Goal: Task Accomplishment & Management: Use online tool/utility

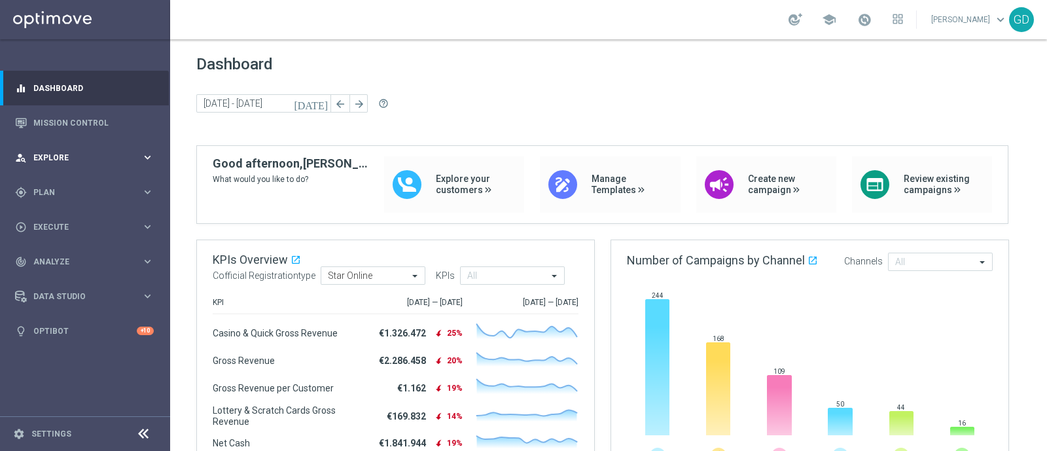
click at [58, 162] on div "person_search Explore" at bounding box center [78, 158] width 126 height 12
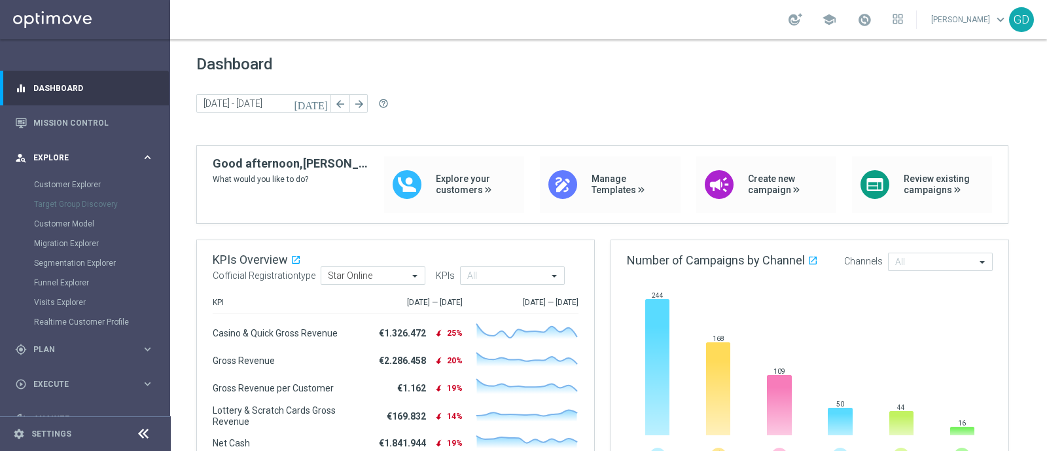
click at [60, 163] on div "person_search Explore keyboard_arrow_right" at bounding box center [84, 157] width 169 height 35
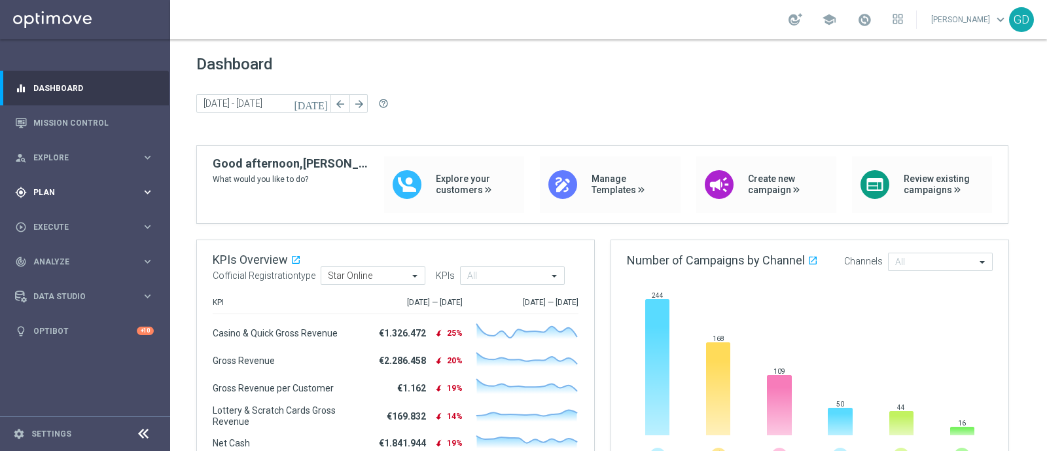
click at [62, 190] on span "Plan" at bounding box center [87, 192] width 108 height 8
click at [54, 218] on link "Target Groups" at bounding box center [85, 219] width 102 height 10
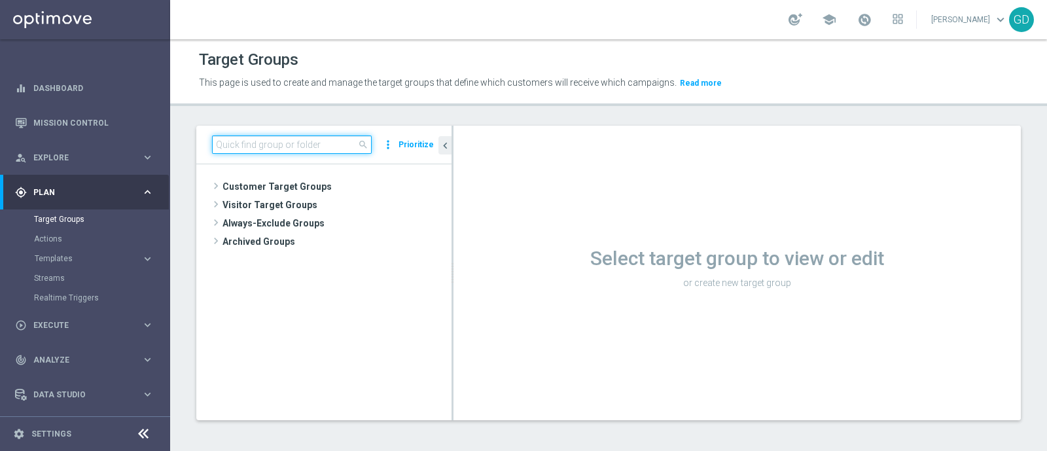
click at [269, 146] on input at bounding box center [292, 144] width 160 height 18
paste input "Star 2PP Sport Top"
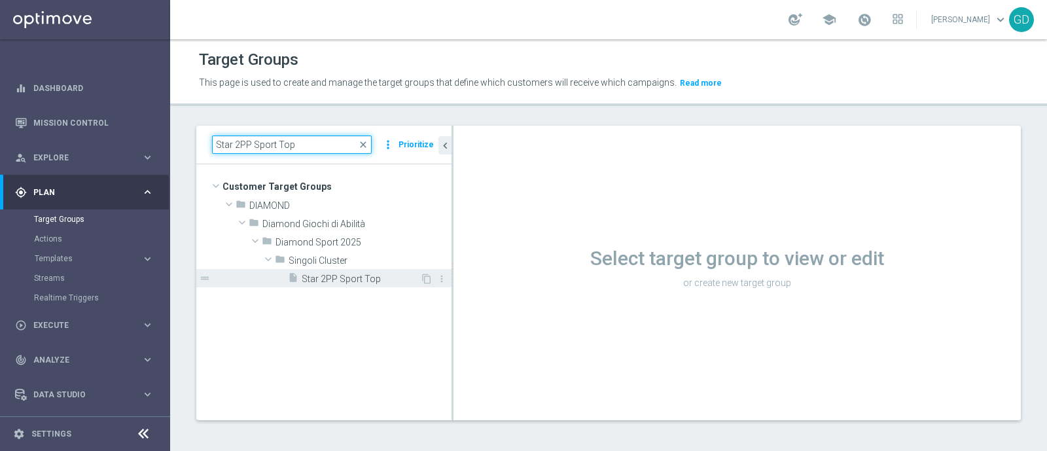
type input "Star 2PP Sport Top"
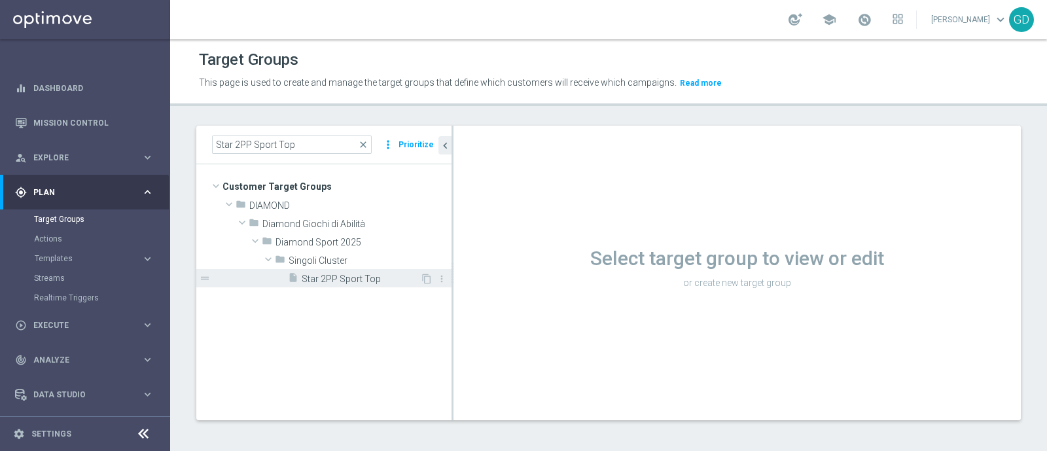
click at [329, 281] on span "Star 2PP Sport Top" at bounding box center [361, 279] width 118 height 11
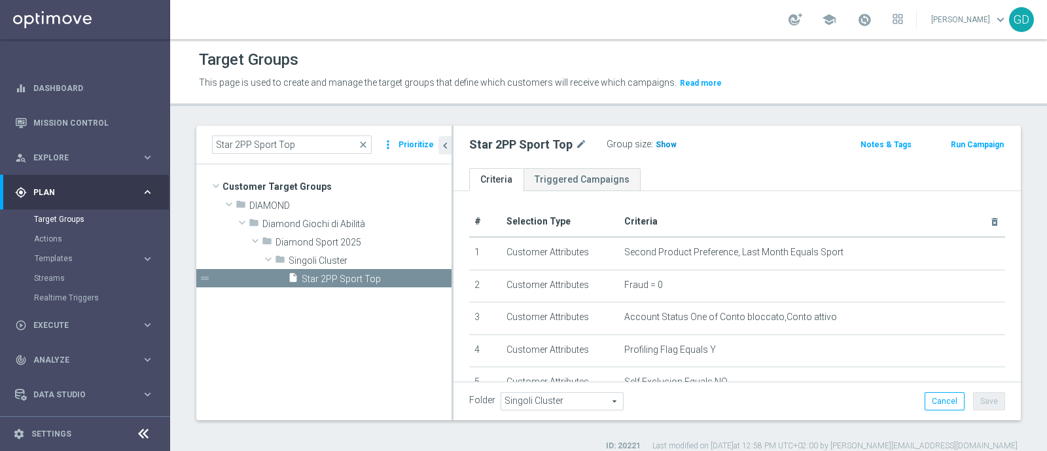
click at [662, 146] on span "Show" at bounding box center [666, 144] width 21 height 9
click at [660, 145] on span "32" at bounding box center [662, 146] width 12 height 12
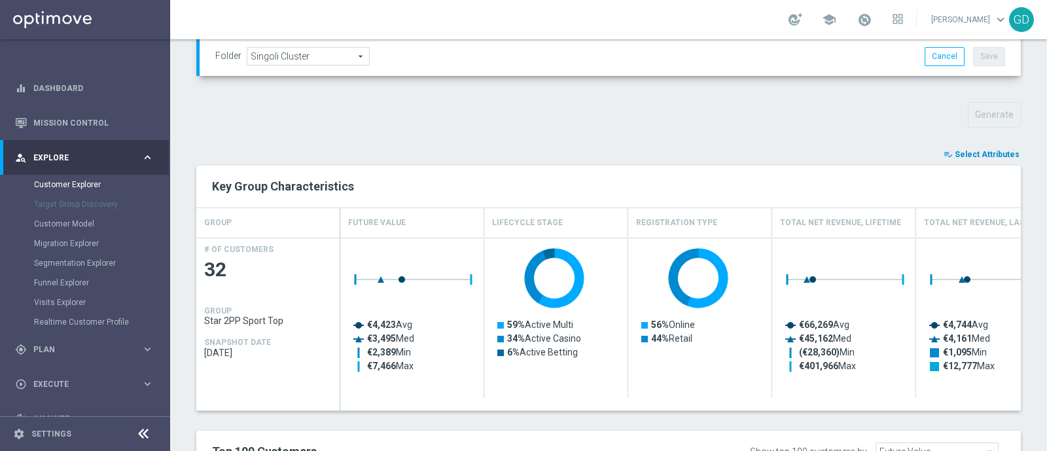
scroll to position [363, 0]
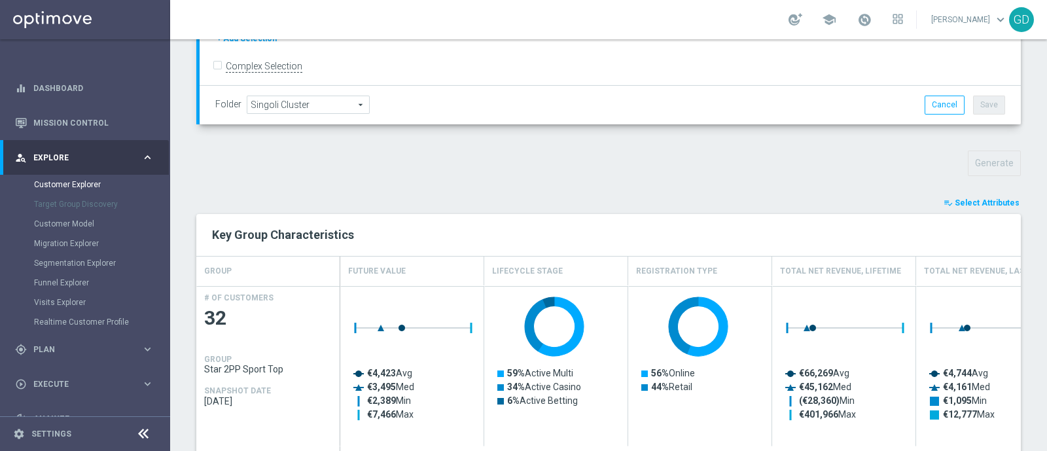
click at [973, 201] on span "Select Attributes" at bounding box center [987, 202] width 65 height 9
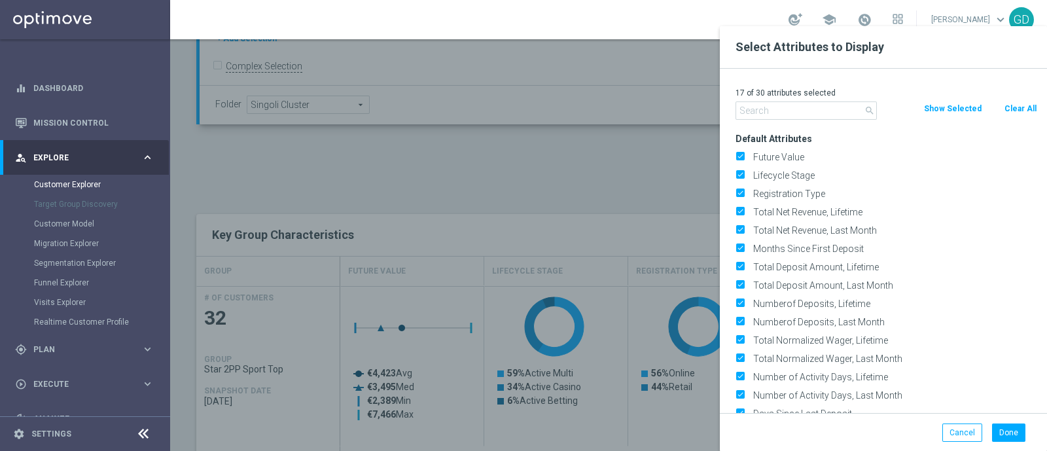
click at [1012, 107] on button "Clear All" at bounding box center [1020, 108] width 35 height 14
checkbox input "false"
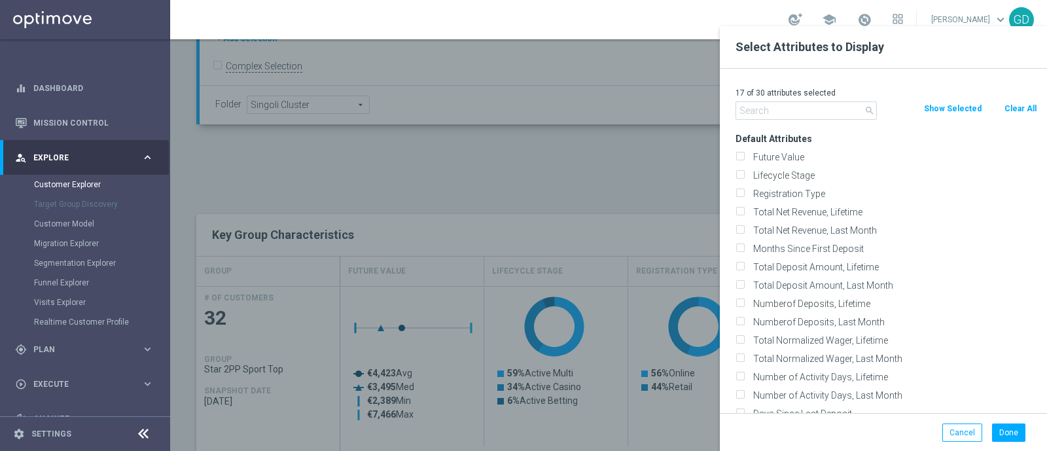
checkbox input "false"
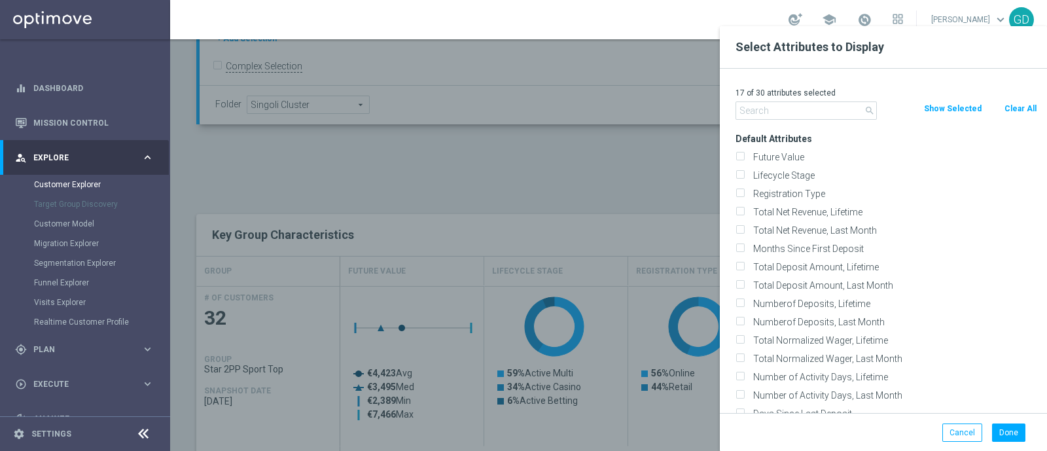
checkbox input "false"
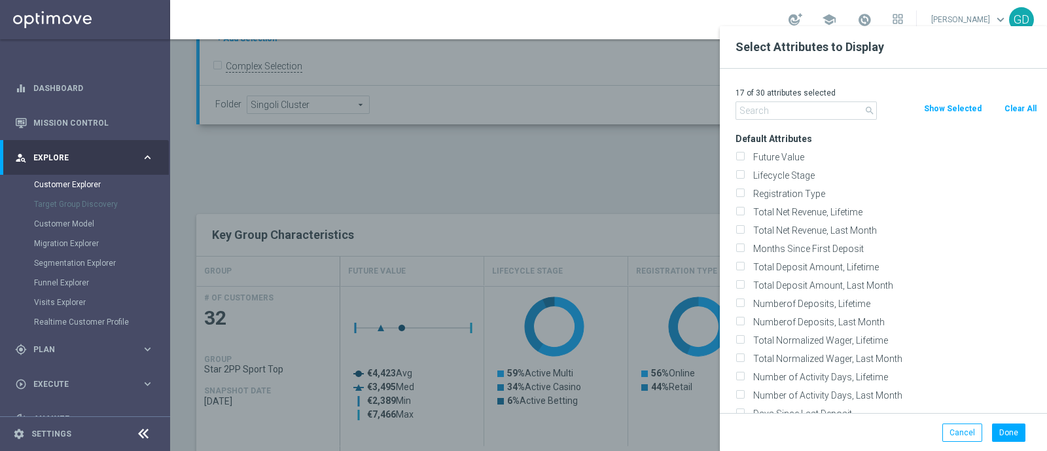
checkbox input "false"
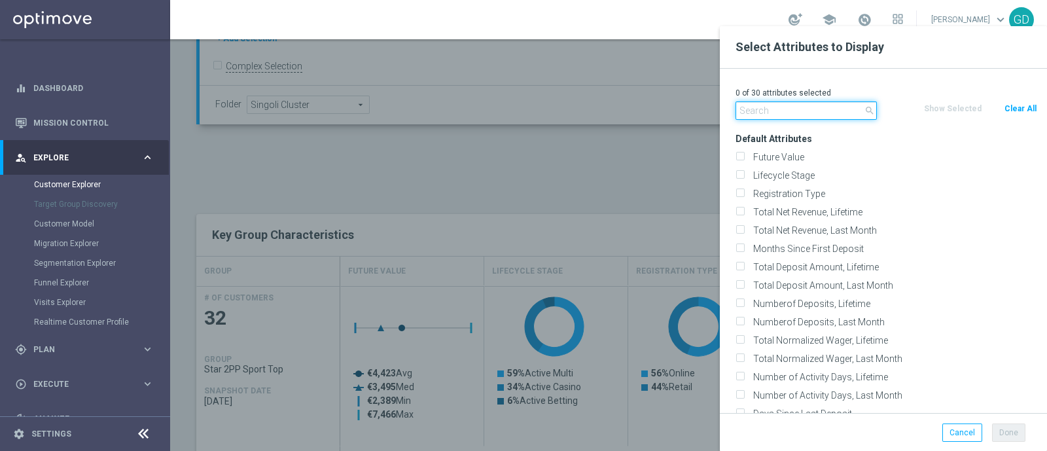
click at [840, 110] on input "text" at bounding box center [806, 110] width 141 height 18
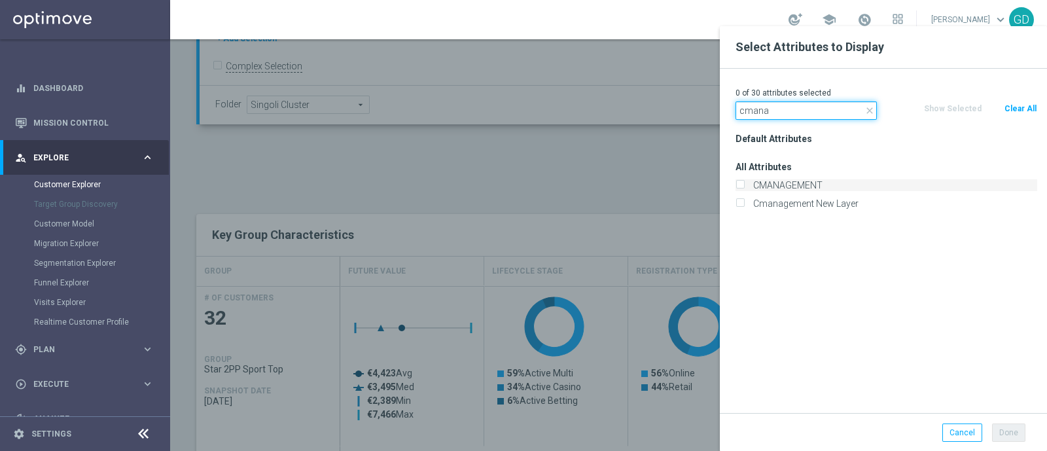
type input "cmana"
click at [738, 187] on input "CMANAGEMENT" at bounding box center [740, 187] width 9 height 9
checkbox input "true"
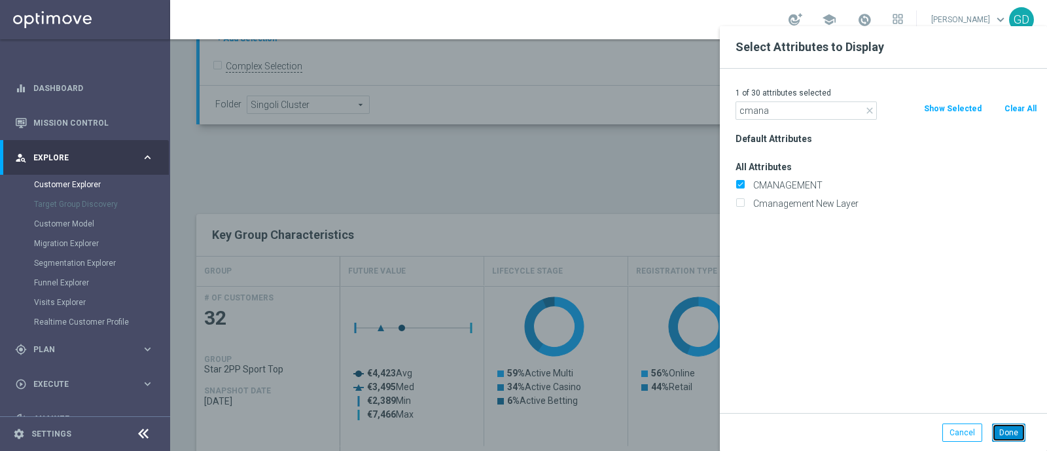
click at [1010, 428] on button "Done" at bounding box center [1008, 432] width 33 height 18
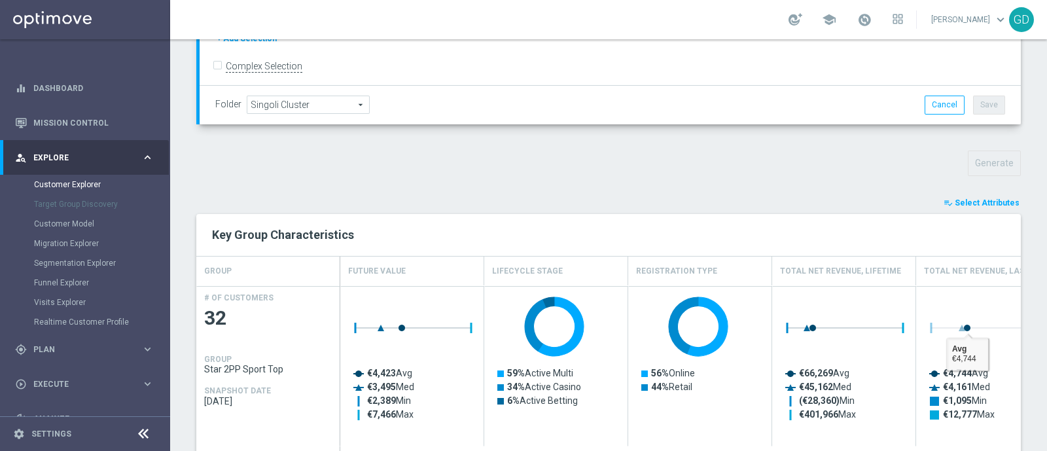
type input "Search"
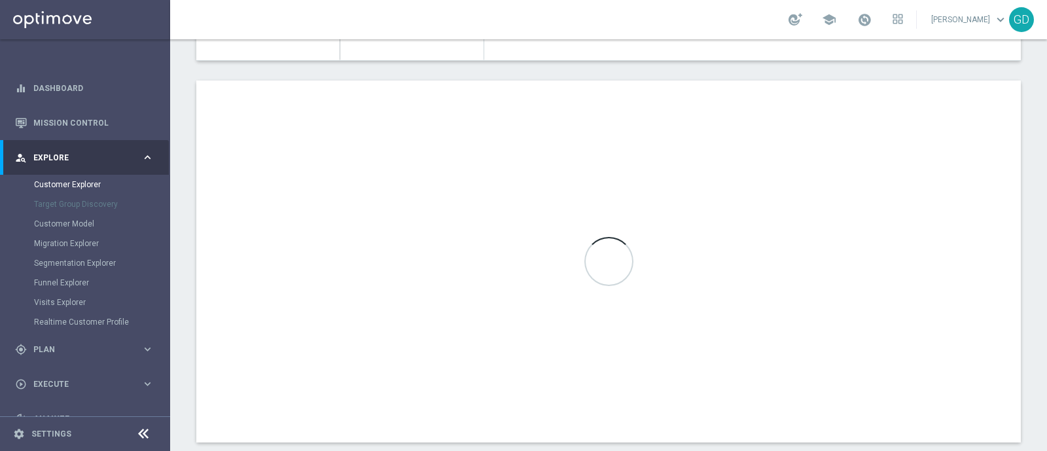
scroll to position [771, 0]
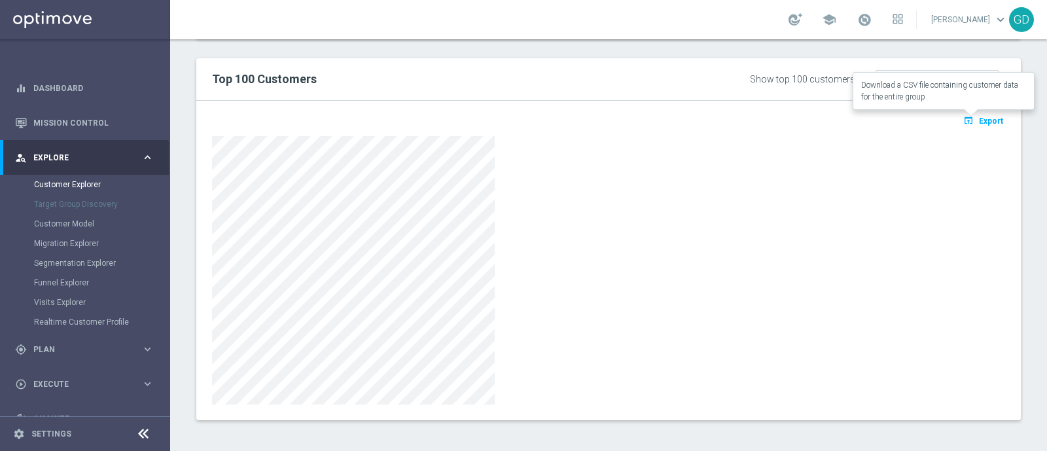
click at [979, 119] on span "Export" at bounding box center [991, 120] width 24 height 9
click at [58, 158] on span "Explore" at bounding box center [87, 158] width 108 height 8
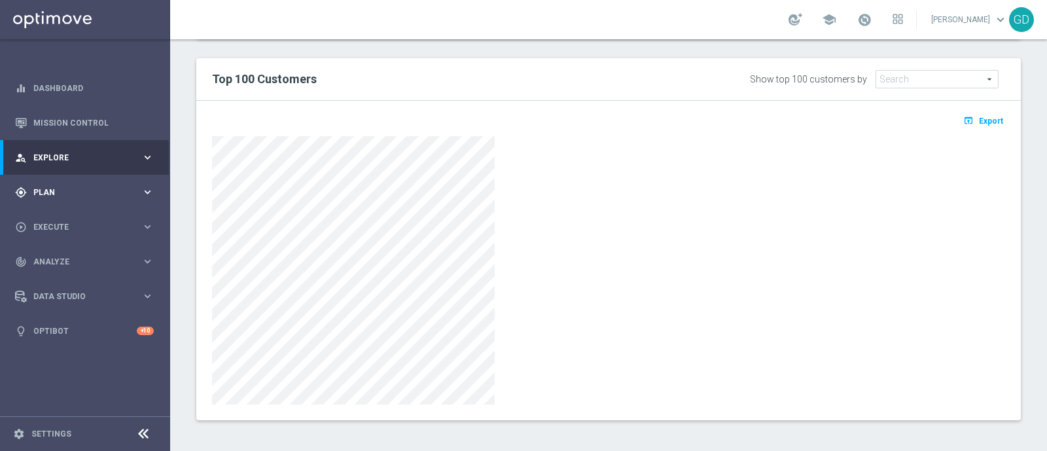
click at [58, 183] on div "gps_fixed Plan keyboard_arrow_right" at bounding box center [84, 192] width 169 height 35
click at [58, 221] on link "Target Groups" at bounding box center [85, 219] width 102 height 10
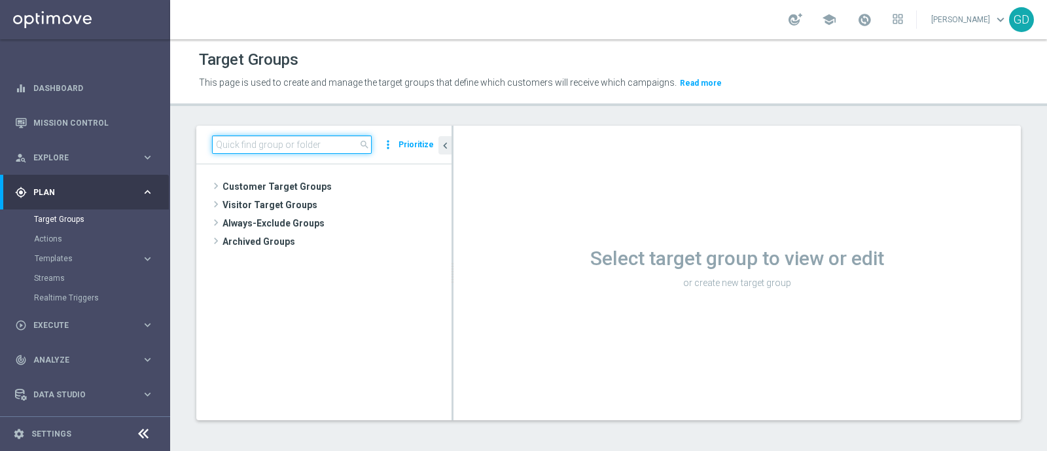
click at [277, 147] on input at bounding box center [292, 144] width 160 height 18
paste input "Star 2PP Sport High"
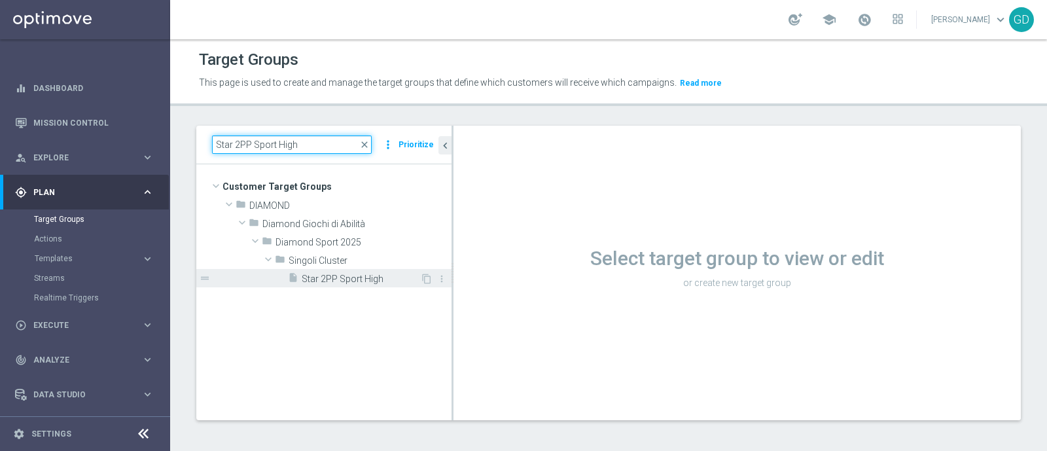
type input "Star 2PP Sport High"
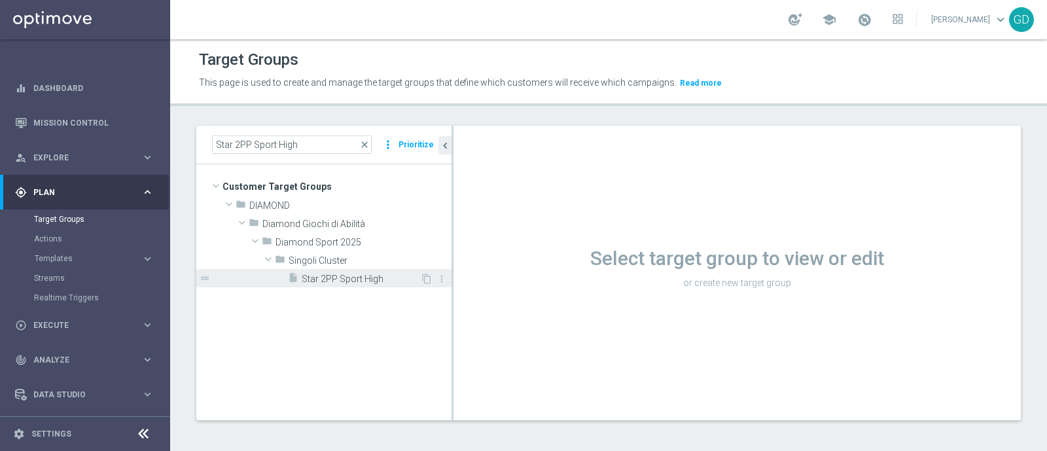
click at [348, 278] on span "Star 2PP Sport High" at bounding box center [361, 279] width 118 height 11
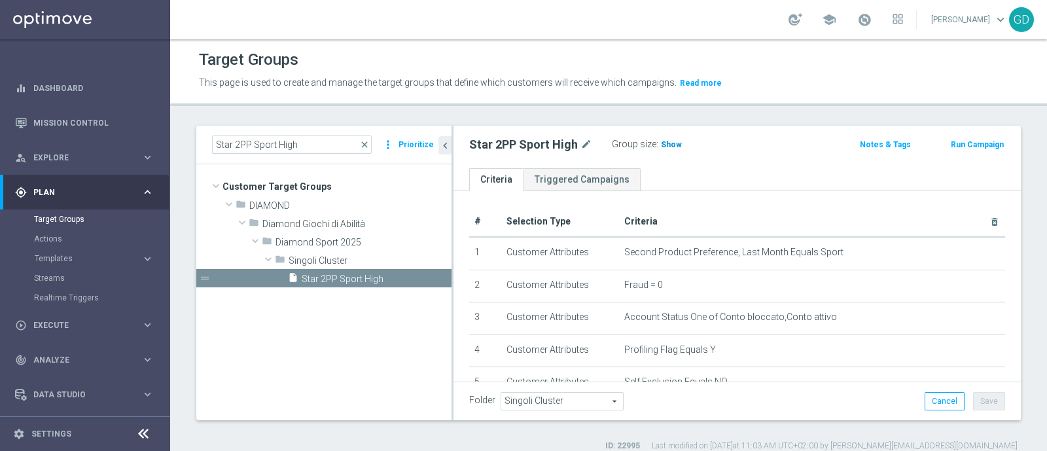
click at [666, 147] on span "Show" at bounding box center [671, 144] width 21 height 9
click at [665, 144] on span "138" at bounding box center [670, 146] width 16 height 12
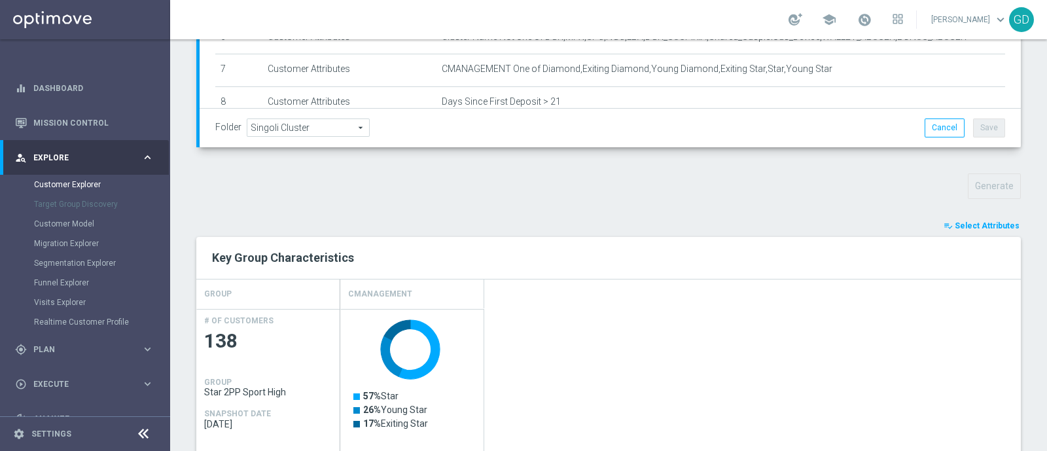
scroll to position [363, 0]
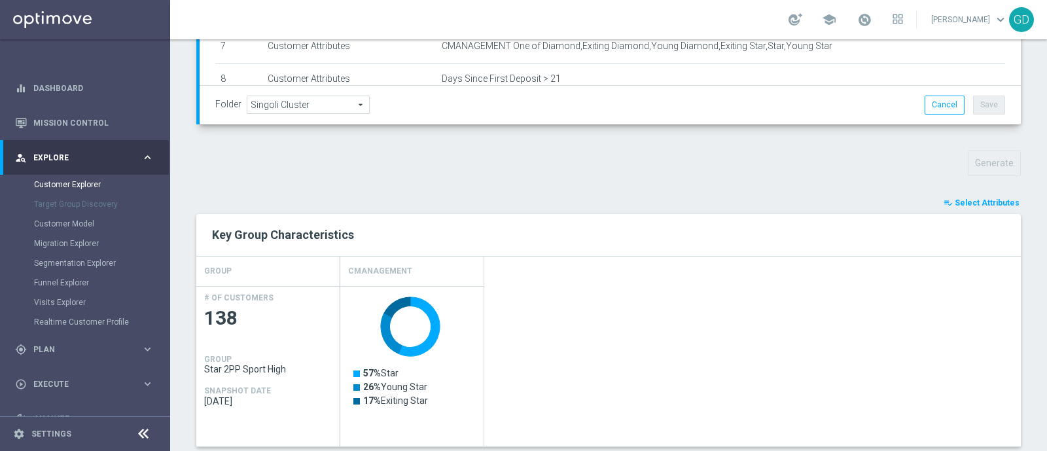
click at [995, 203] on span "Select Attributes" at bounding box center [987, 202] width 65 height 9
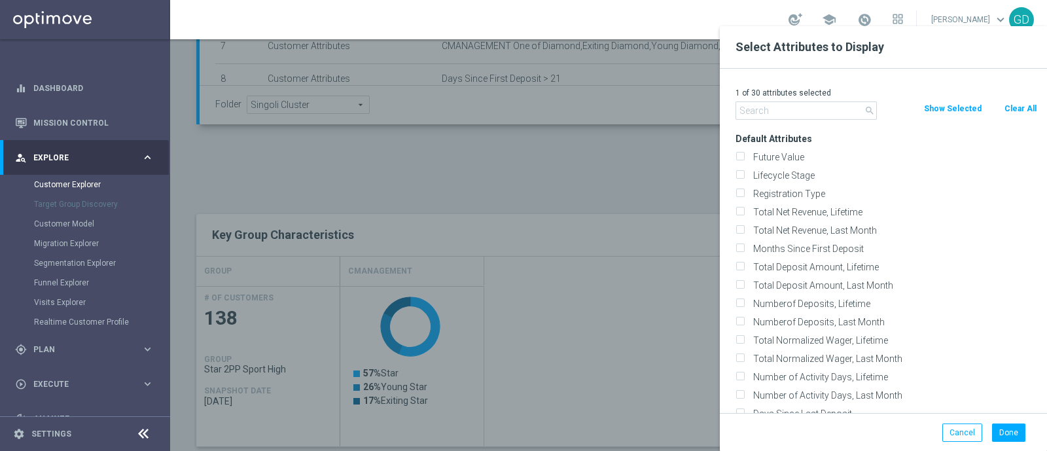
click at [1023, 109] on button "Clear All" at bounding box center [1020, 108] width 35 height 14
checkbox input "false"
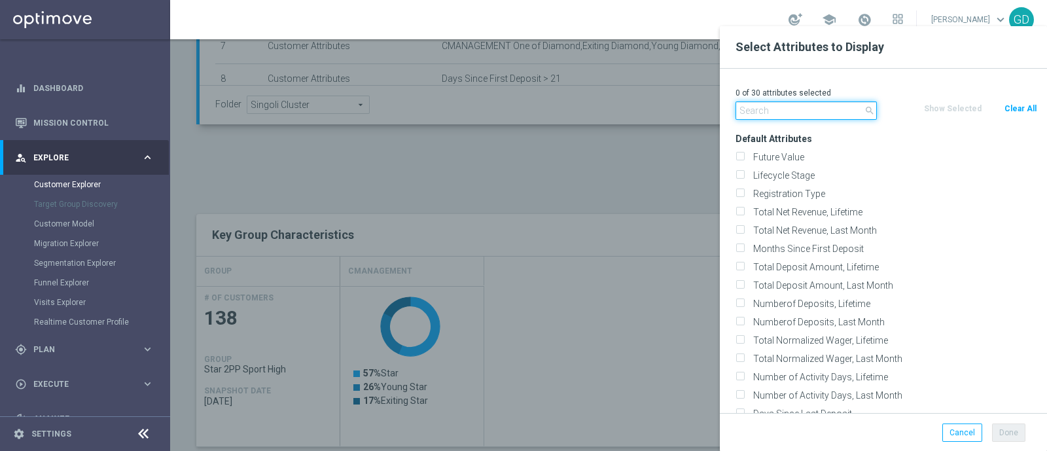
click at [806, 110] on input "text" at bounding box center [806, 110] width 141 height 18
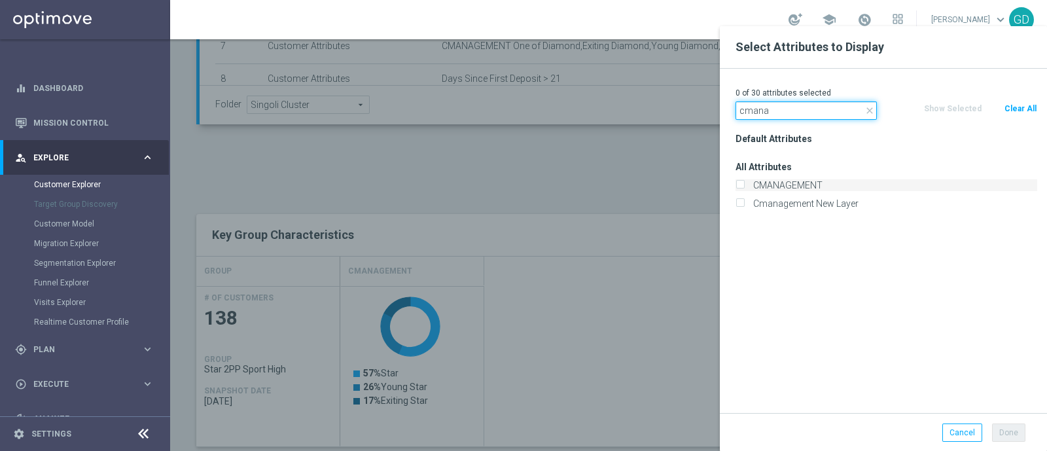
type input "cmana"
click at [743, 187] on input "CMANAGEMENT" at bounding box center [740, 187] width 9 height 9
checkbox input "true"
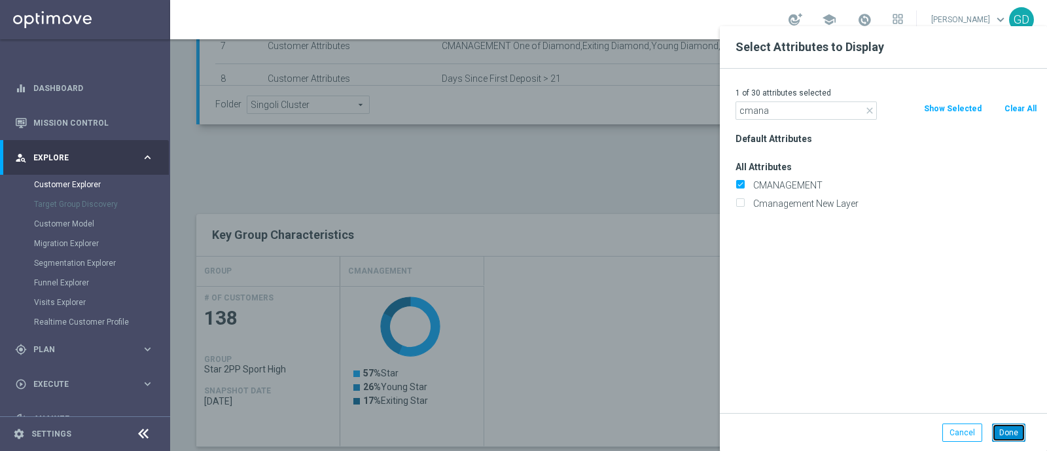
click at [1008, 435] on button "Done" at bounding box center [1008, 432] width 33 height 18
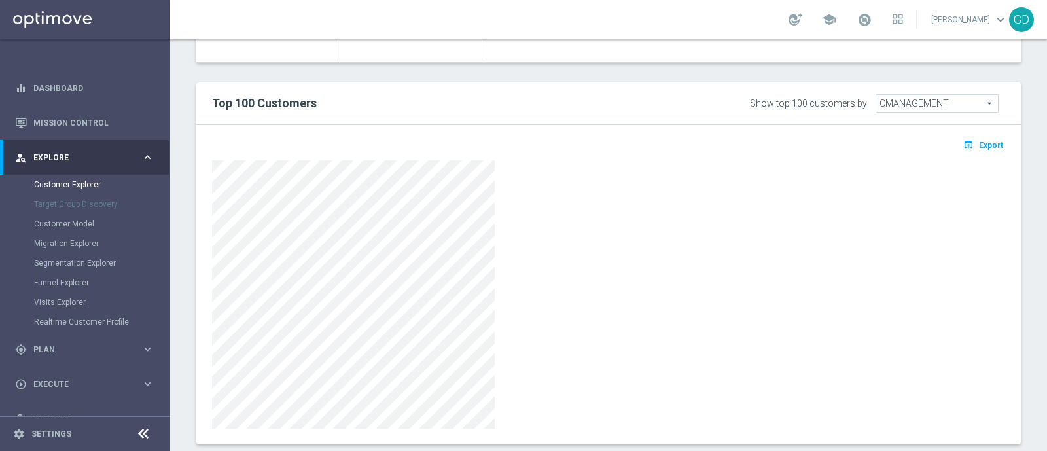
scroll to position [771, 0]
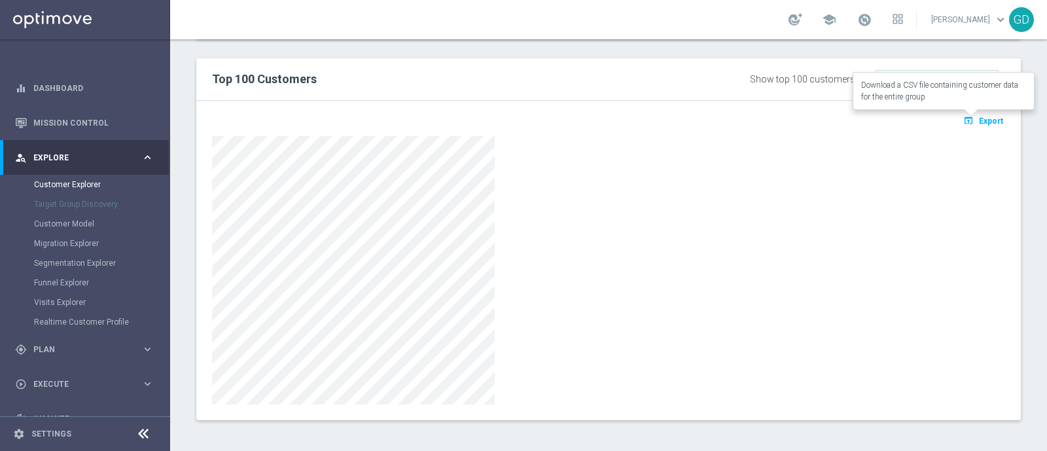
click at [981, 118] on span "Export" at bounding box center [991, 120] width 24 height 9
click at [52, 347] on span "Plan" at bounding box center [87, 350] width 108 height 8
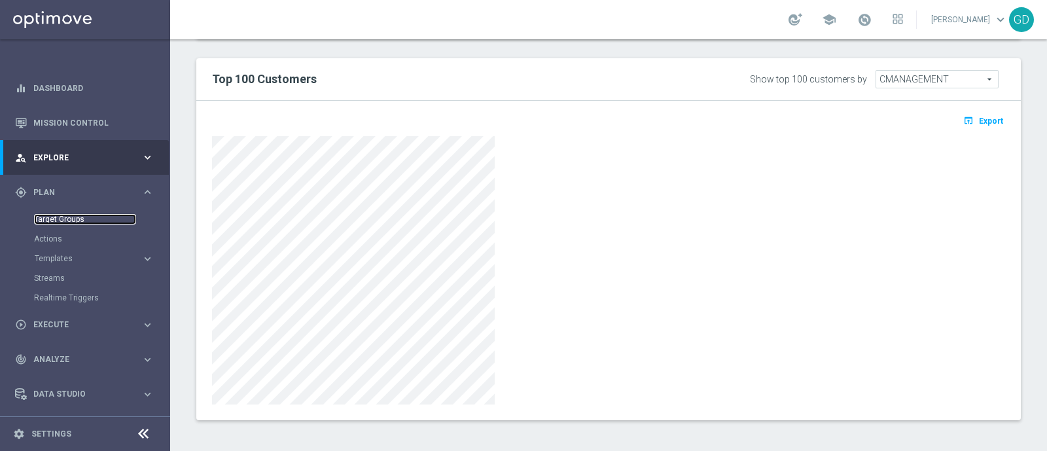
click at [60, 221] on link "Target Groups" at bounding box center [85, 219] width 102 height 10
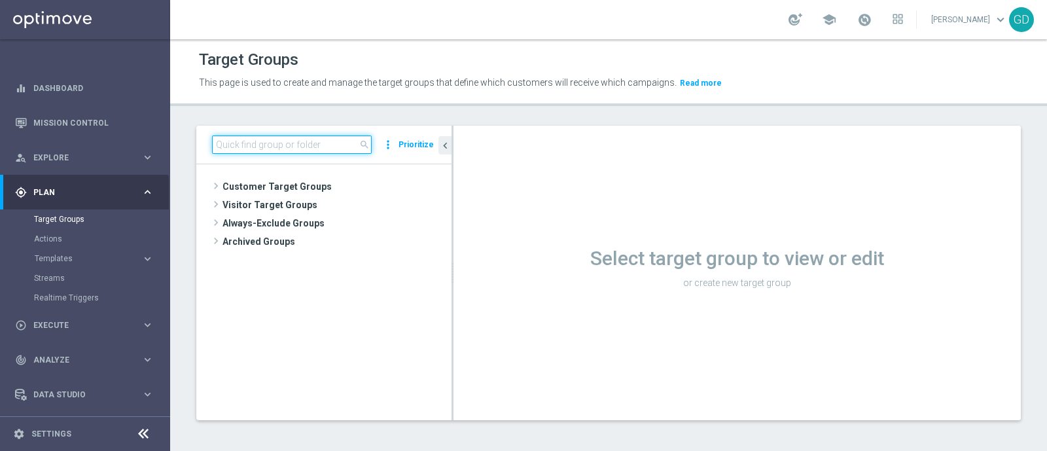
click at [305, 142] on input at bounding box center [292, 144] width 160 height 18
paste input "Star 2PP Sport Med"
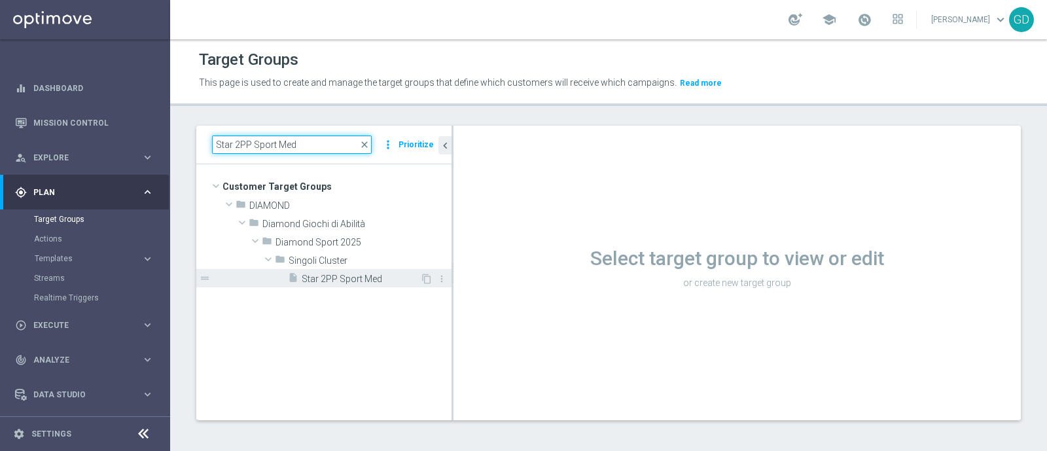
type input "Star 2PP Sport Med"
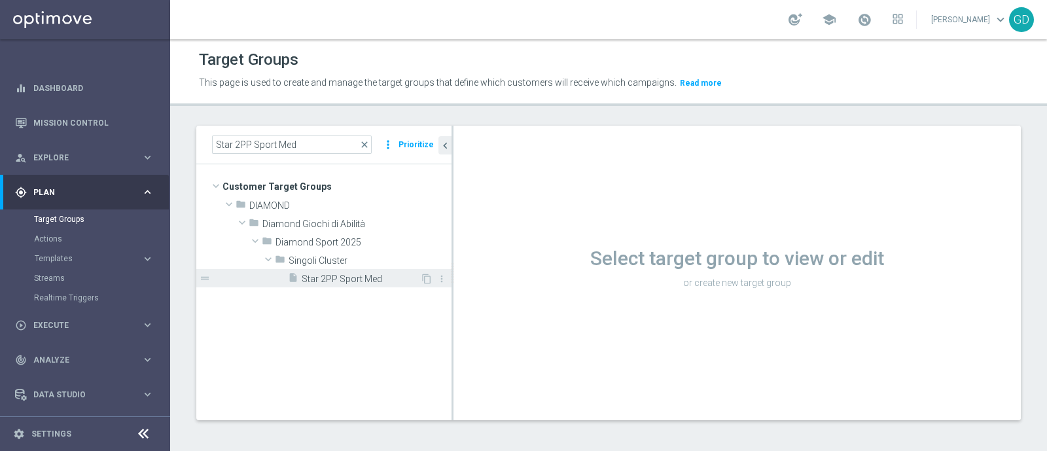
click at [339, 276] on span "Star 2PP Sport Med" at bounding box center [361, 279] width 118 height 11
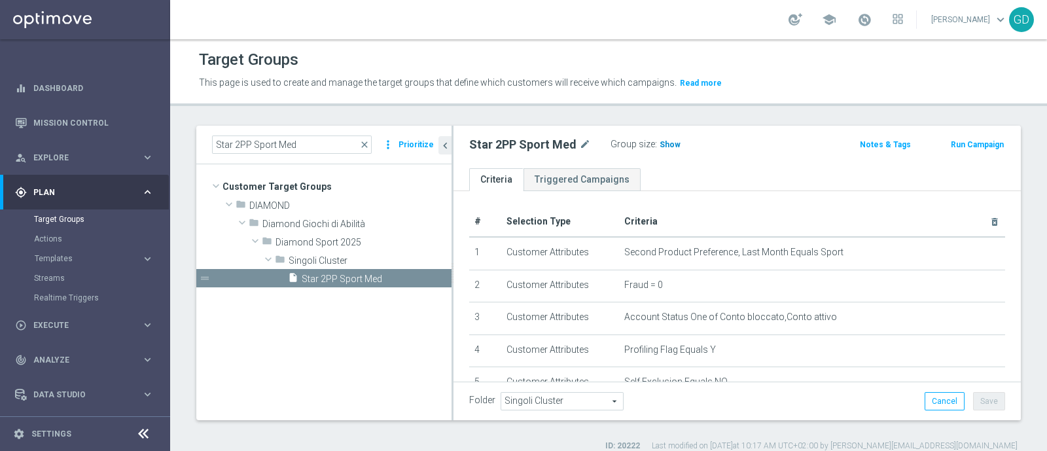
click at [664, 143] on span "Show" at bounding box center [670, 144] width 21 height 9
click at [664, 144] on span "165" at bounding box center [668, 146] width 16 height 12
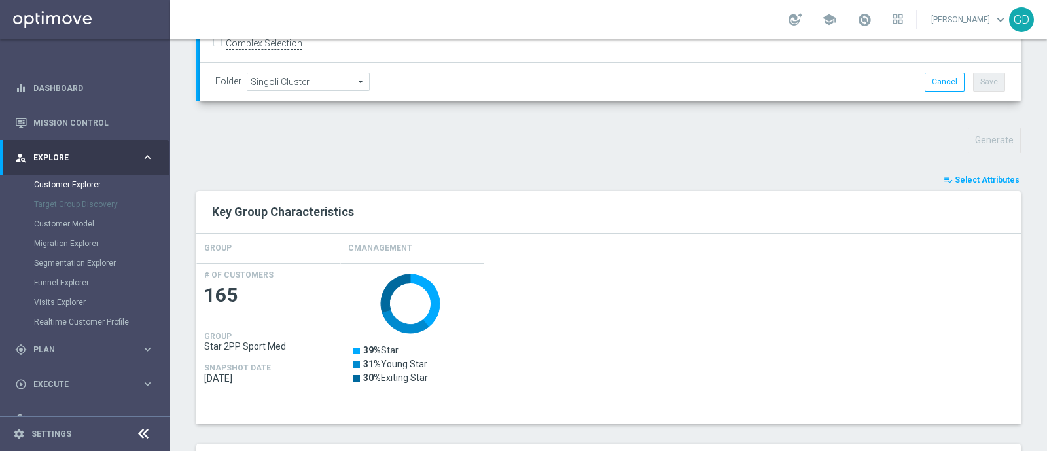
scroll to position [319, 0]
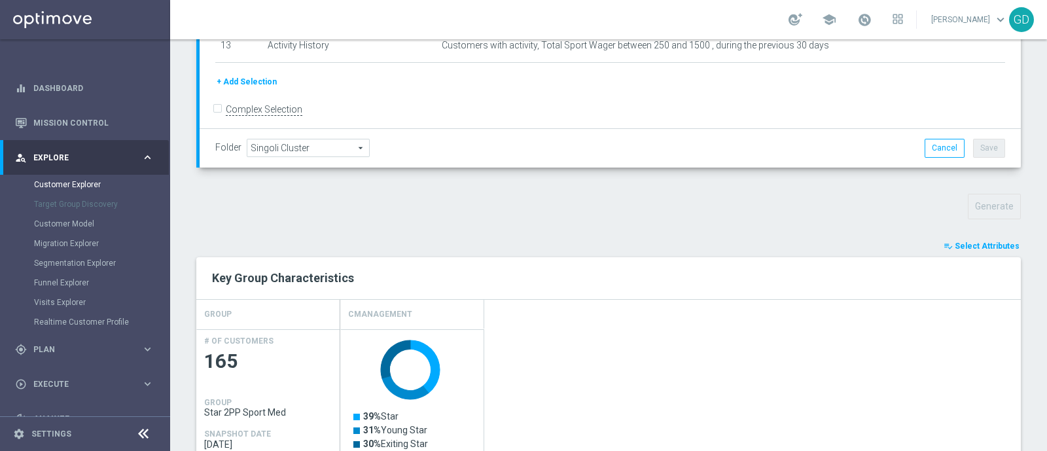
click at [974, 241] on span "Select Attributes" at bounding box center [987, 245] width 65 height 9
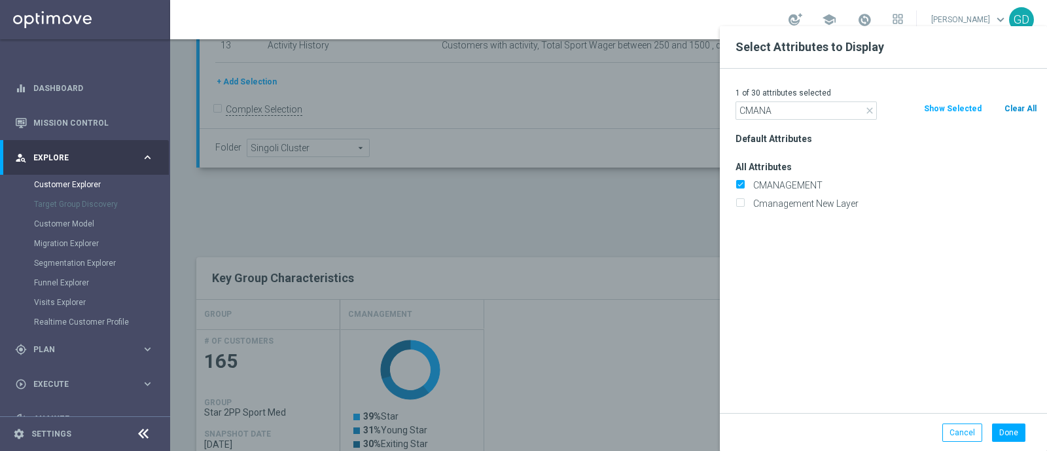
type input "CMANA"
click at [1017, 109] on button "Clear All" at bounding box center [1020, 108] width 35 height 14
click at [762, 181] on label "CMANAGEMENT" at bounding box center [893, 185] width 289 height 12
click at [744, 183] on input "CMANAGEMENT" at bounding box center [740, 187] width 9 height 9
checkbox input "true"
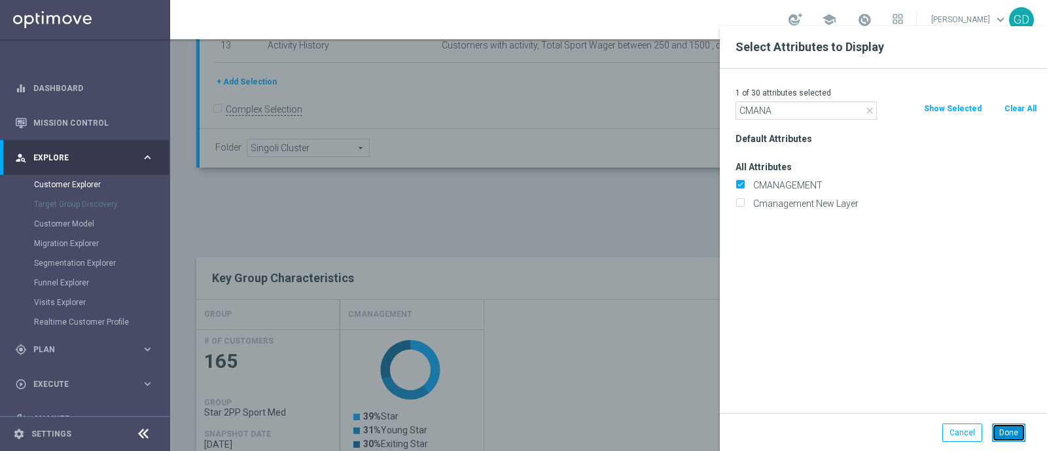
click at [1006, 429] on button "Done" at bounding box center [1008, 432] width 33 height 18
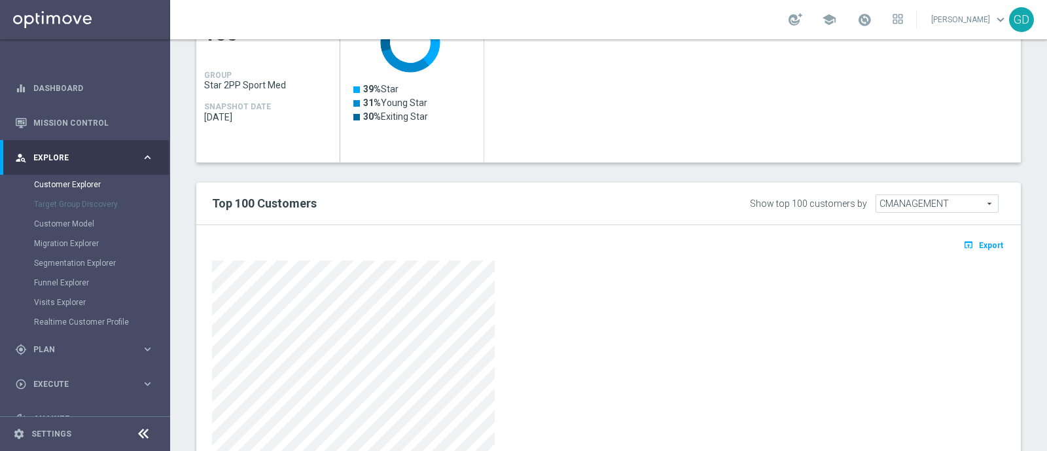
scroll to position [728, 0]
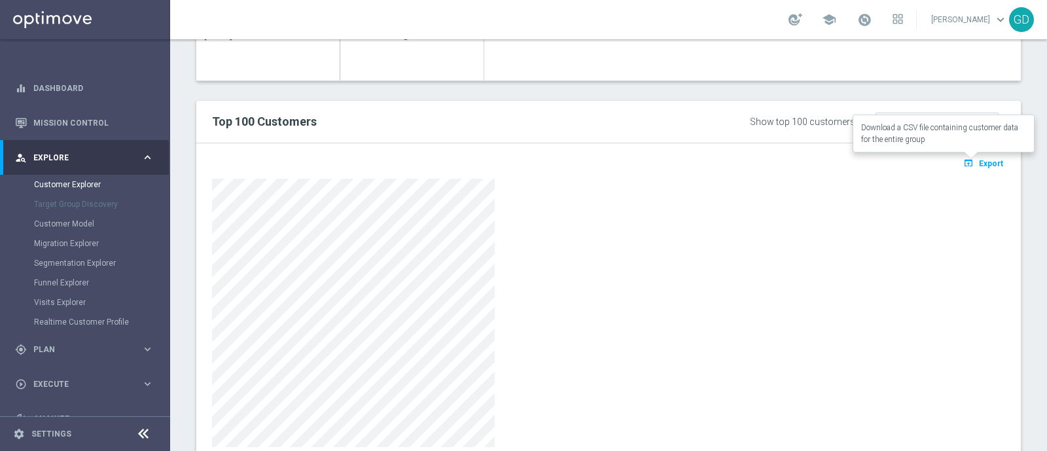
click at [979, 164] on span "Export" at bounding box center [991, 163] width 24 height 9
click at [81, 346] on span "Plan" at bounding box center [87, 350] width 108 height 8
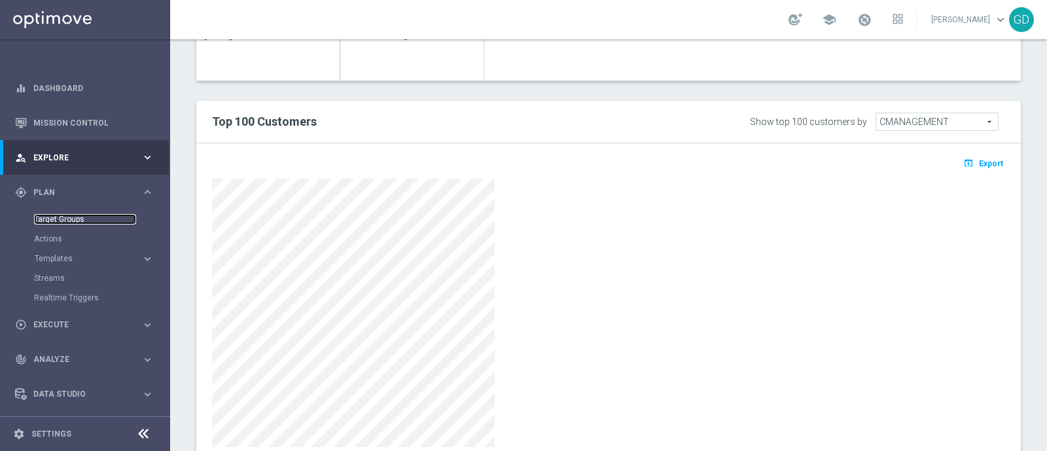
click at [77, 217] on link "Target Groups" at bounding box center [85, 219] width 102 height 10
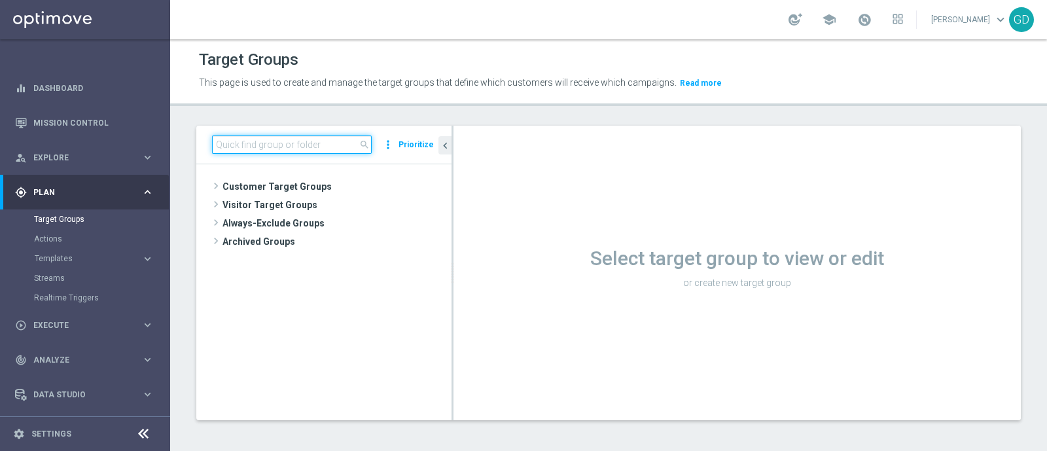
click at [253, 145] on input at bounding box center [292, 144] width 160 height 18
paste input "Star 2PP Sport Low"
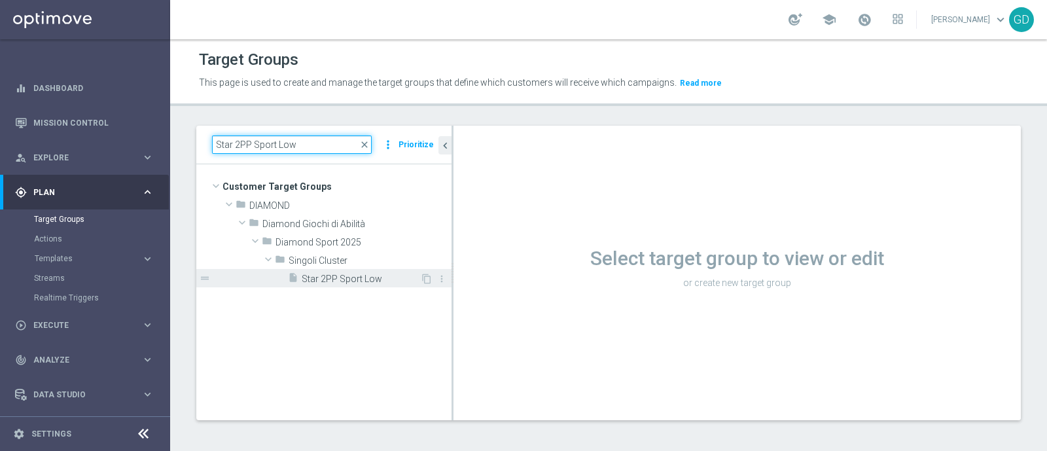
type input "Star 2PP Sport Low"
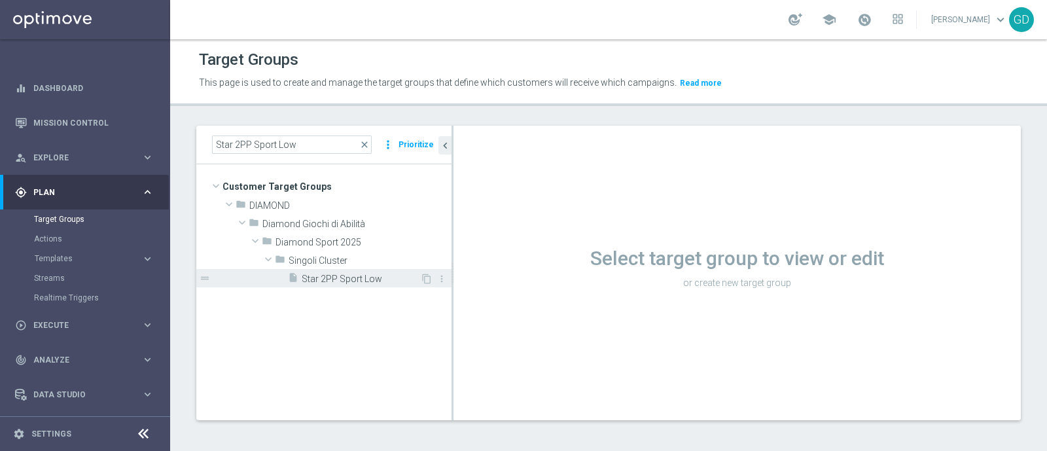
click at [342, 278] on span "Star 2PP Sport Low" at bounding box center [361, 279] width 118 height 11
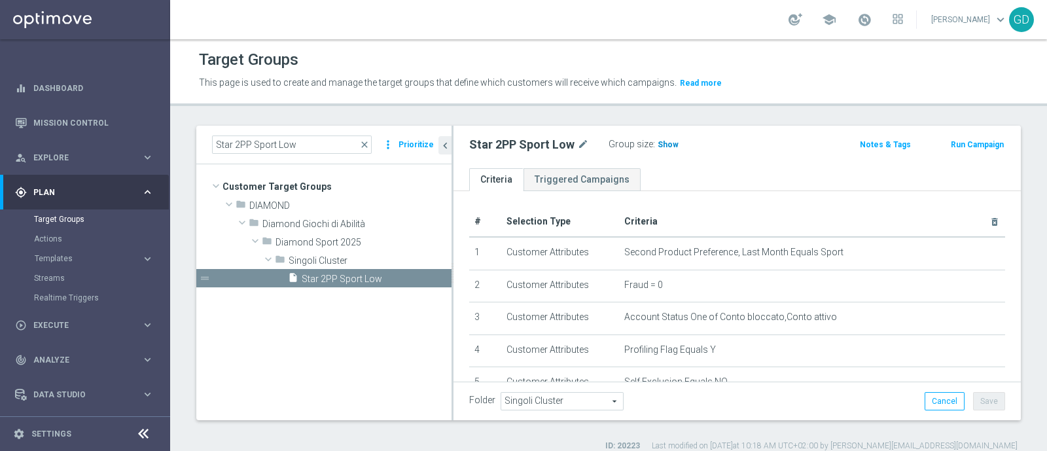
click at [662, 145] on span "Show" at bounding box center [668, 144] width 21 height 9
click at [663, 145] on span "264" at bounding box center [666, 146] width 16 height 12
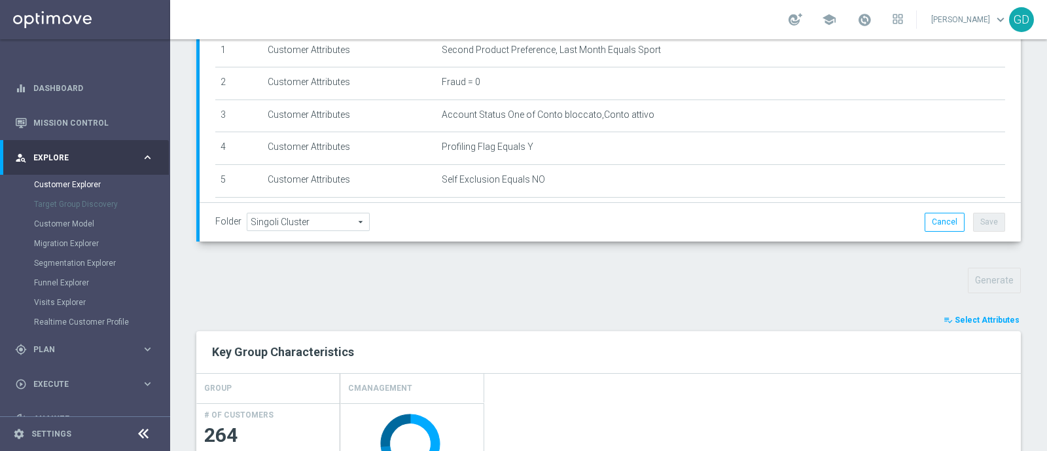
scroll to position [327, 0]
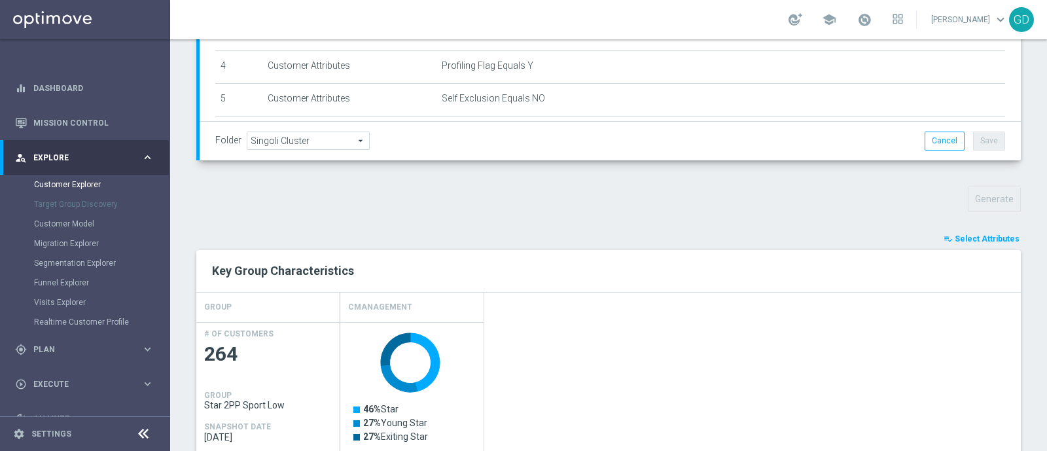
click at [972, 235] on span "Select Attributes" at bounding box center [987, 238] width 65 height 9
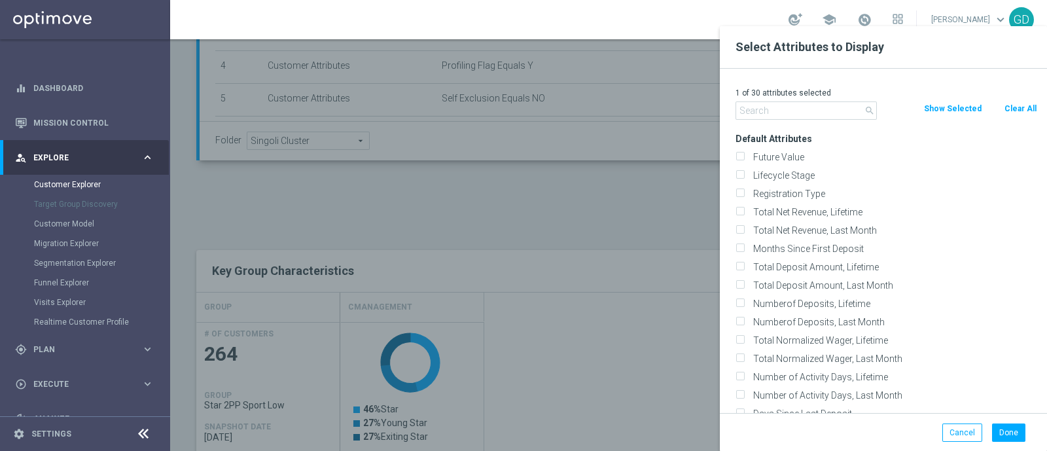
click at [1017, 103] on button "Clear All" at bounding box center [1020, 108] width 35 height 14
checkbox input "false"
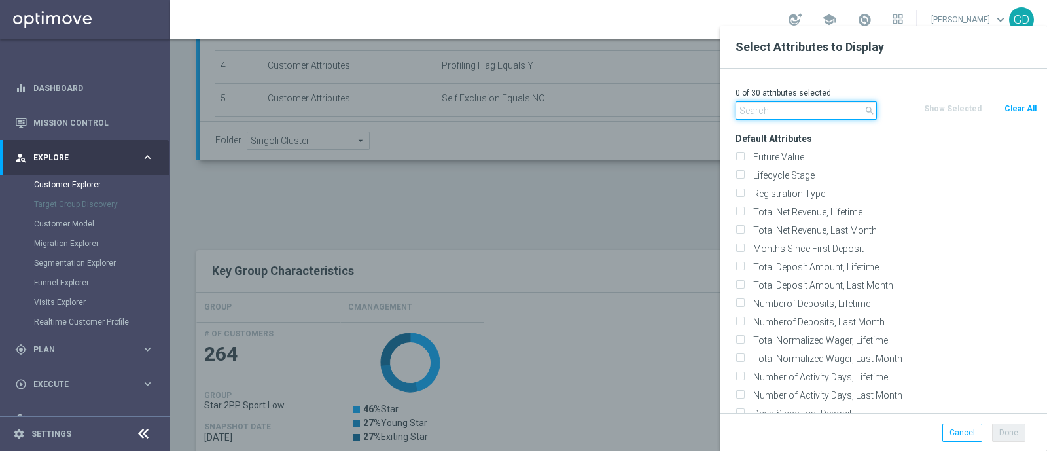
click at [801, 109] on input "text" at bounding box center [806, 110] width 141 height 18
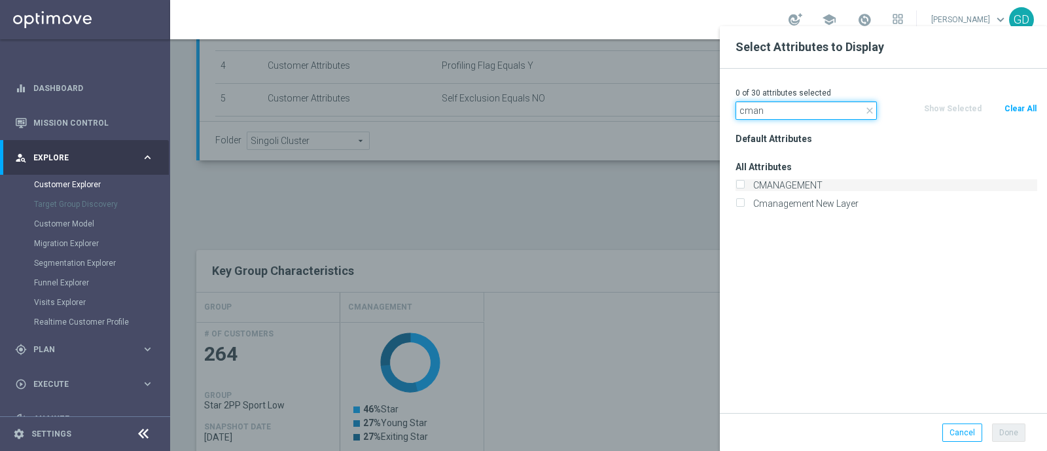
type input "cman"
click at [743, 185] on input "CMANAGEMENT" at bounding box center [740, 187] width 9 height 9
checkbox input "true"
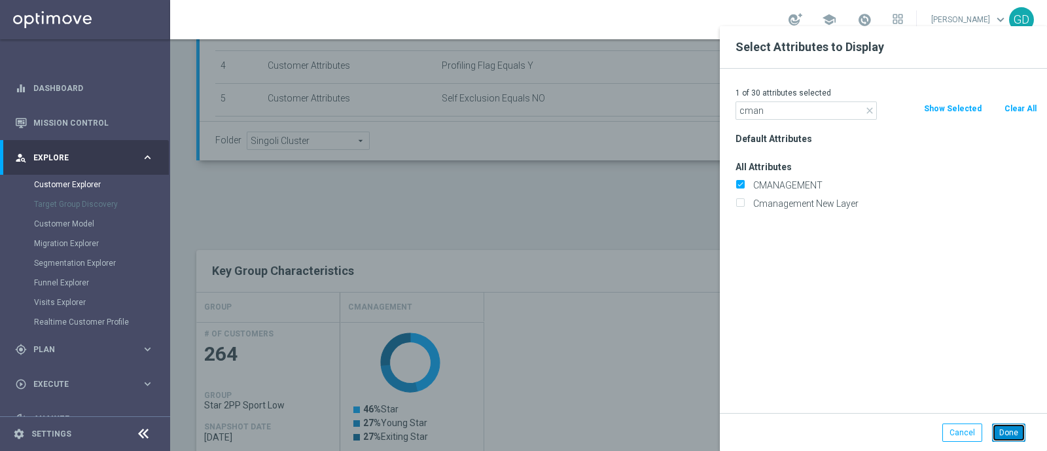
click at [1016, 428] on button "Done" at bounding box center [1008, 432] width 33 height 18
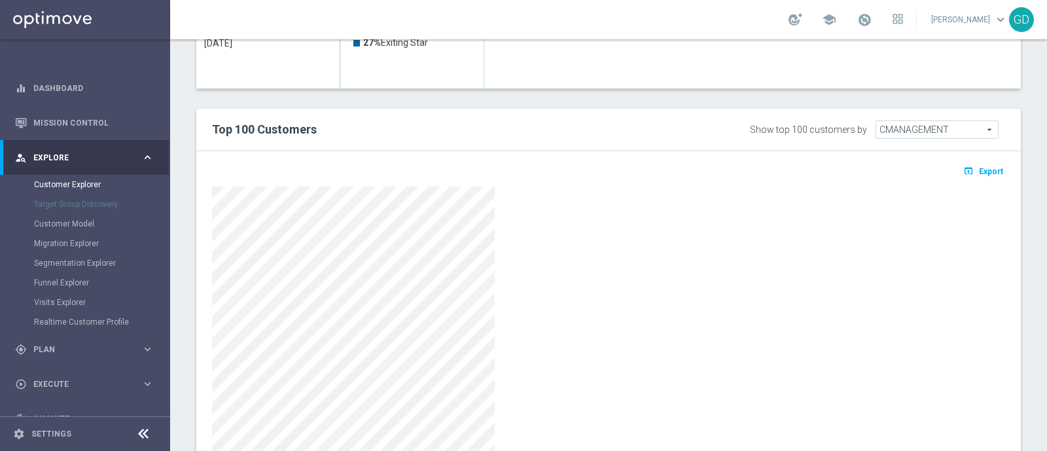
scroll to position [771, 0]
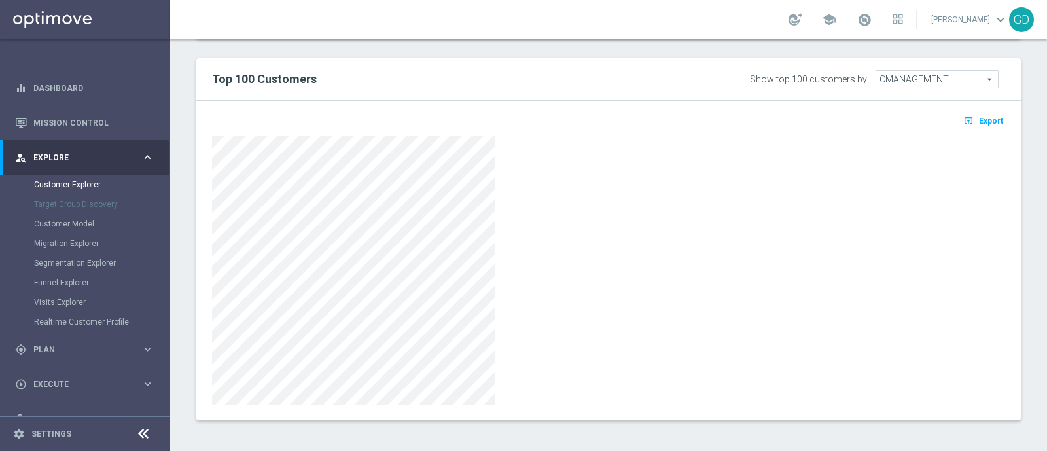
click at [979, 122] on span "Export" at bounding box center [991, 120] width 24 height 9
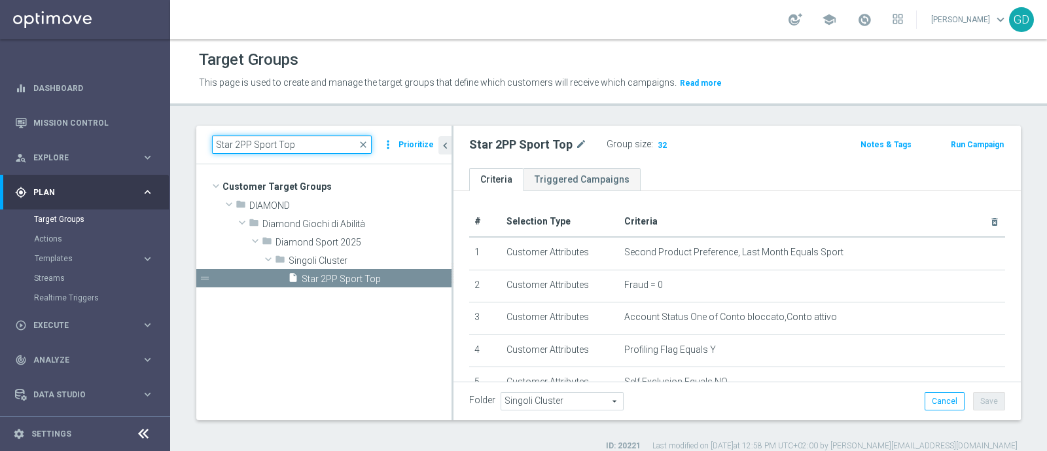
drag, startPoint x: 290, startPoint y: 143, endPoint x: 200, endPoint y: 138, distance: 90.4
click at [200, 138] on div "Star 2PP Sport Top close more_vert Prioritize" at bounding box center [323, 145] width 255 height 39
paste input "Virtual High"
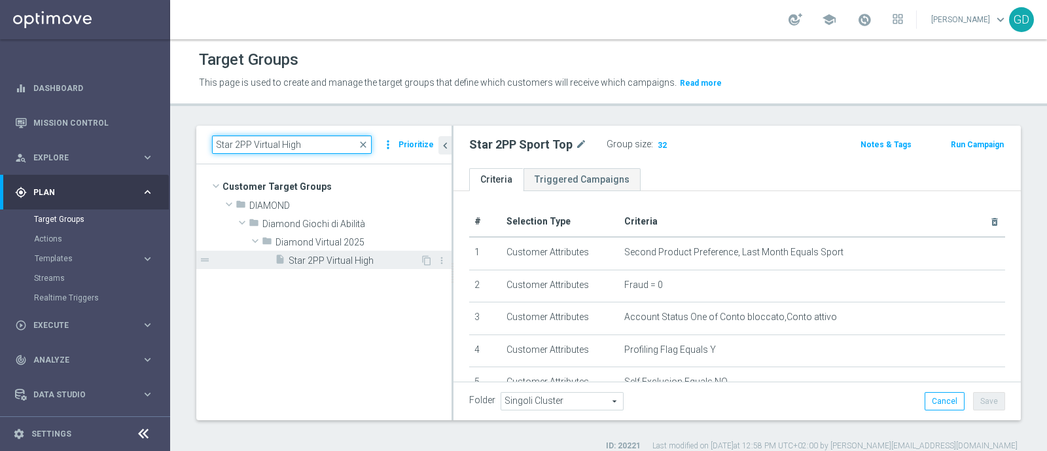
type input "Star 2PP Virtual High"
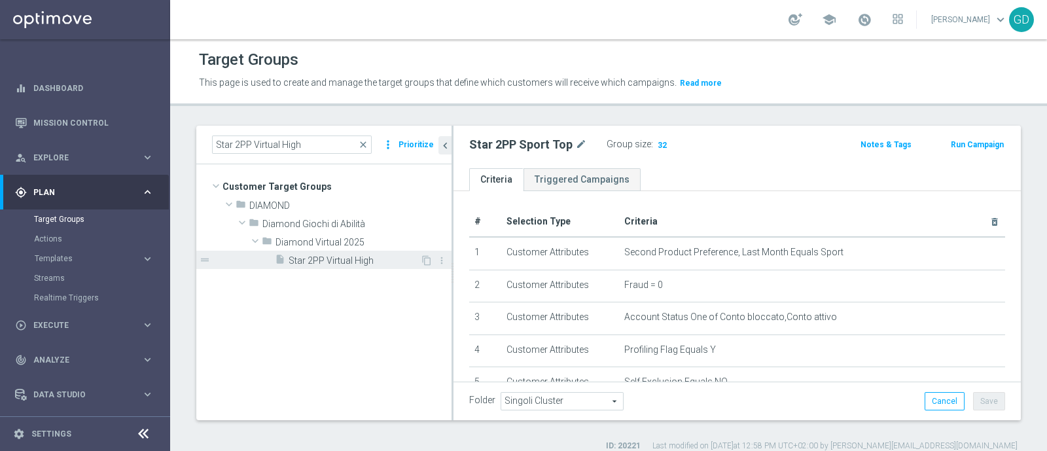
click at [340, 262] on span "Star 2PP Virtual High" at bounding box center [355, 260] width 132 height 11
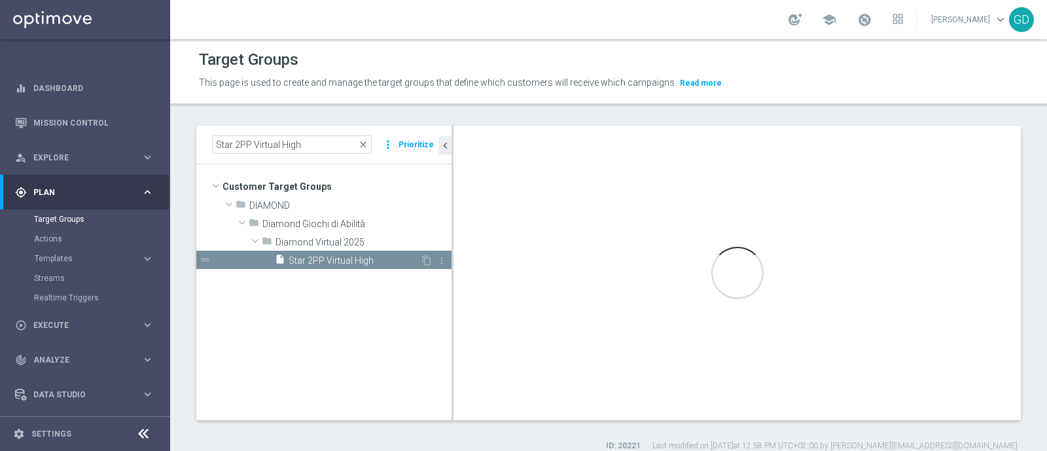
type input "Diamond Virtual 2025"
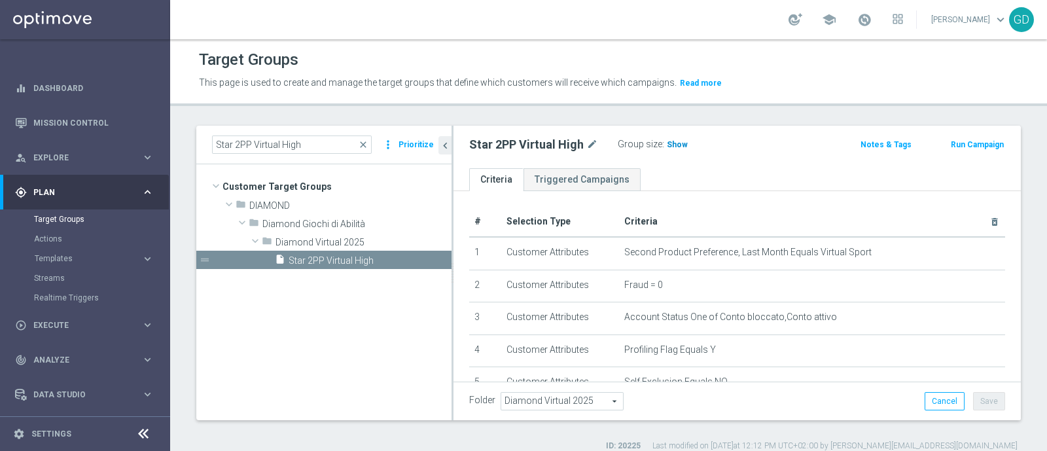
click at [673, 142] on span "Show" at bounding box center [677, 144] width 21 height 9
click at [669, 143] on span "32" at bounding box center [673, 146] width 12 height 12
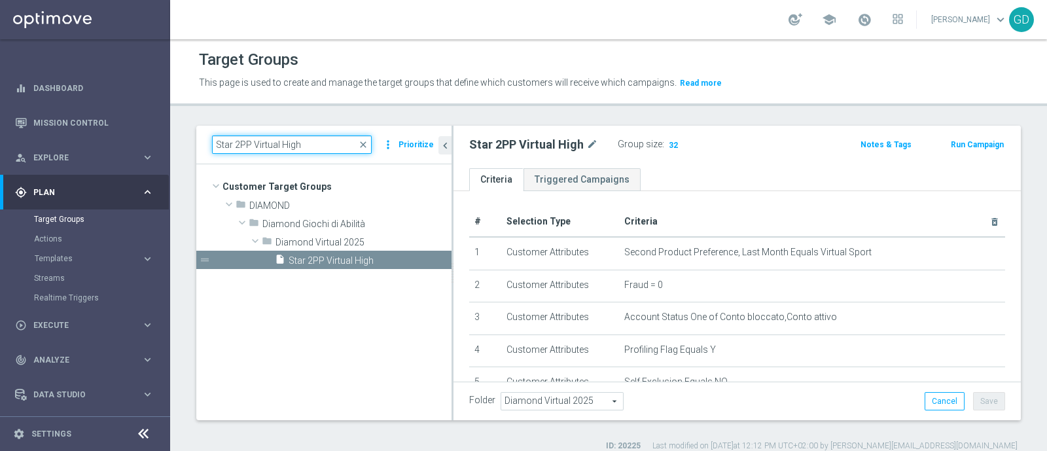
drag, startPoint x: 308, startPoint y: 145, endPoint x: 180, endPoint y: 143, distance: 127.6
click at [180, 143] on div "Star 2PP Virtual High close more_vert Prioritize Customer Target Groups library…" at bounding box center [608, 289] width 877 height 326
paste input "Med"
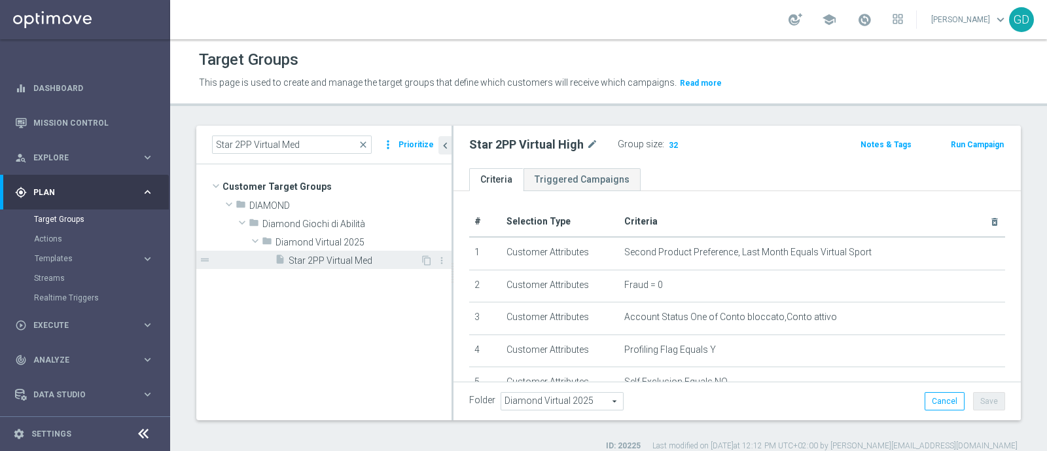
click at [338, 262] on span "Star 2PP Virtual Med" at bounding box center [355, 260] width 132 height 11
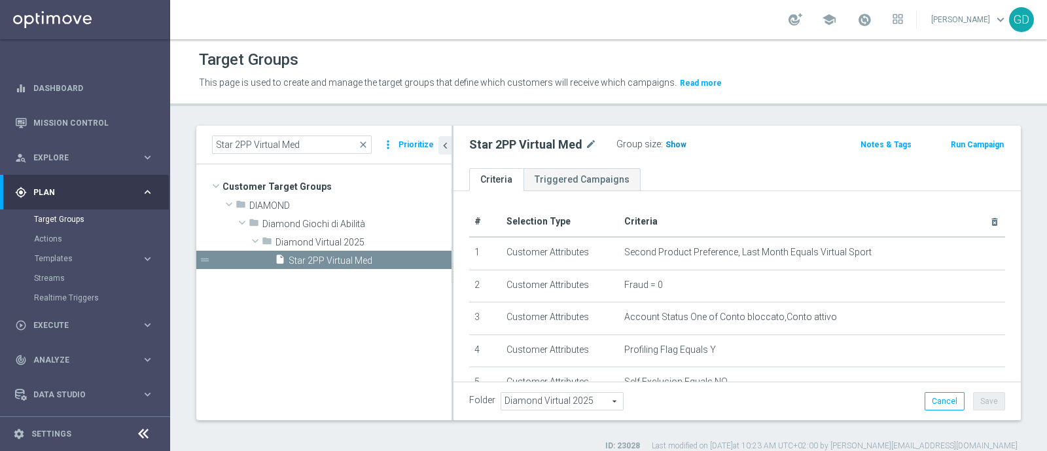
click at [669, 146] on span "Show" at bounding box center [676, 144] width 21 height 9
click at [668, 142] on span "28" at bounding box center [672, 146] width 12 height 12
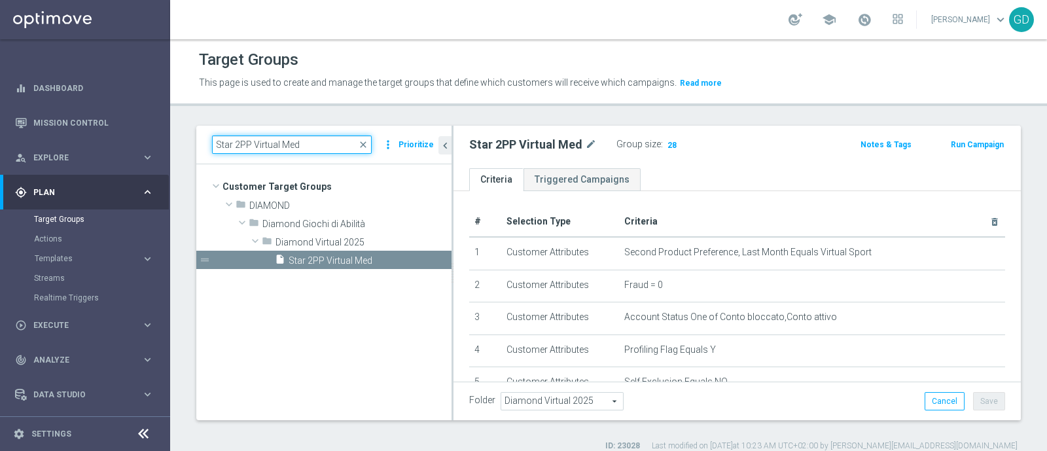
drag, startPoint x: 301, startPoint y: 145, endPoint x: 213, endPoint y: 142, distance: 87.7
click at [213, 142] on input "Star 2PP Virtual Med" at bounding box center [292, 144] width 160 height 18
paste input "Low"
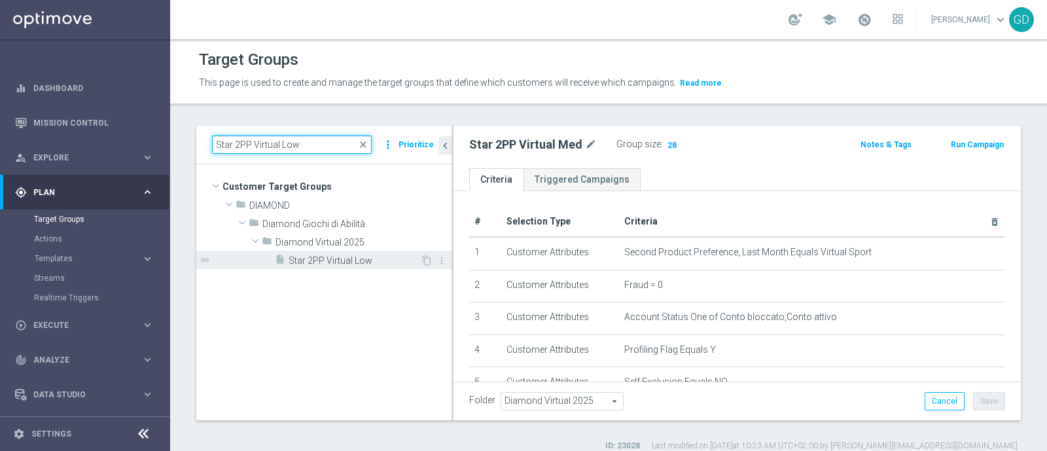
type input "Star 2PP Virtual Low"
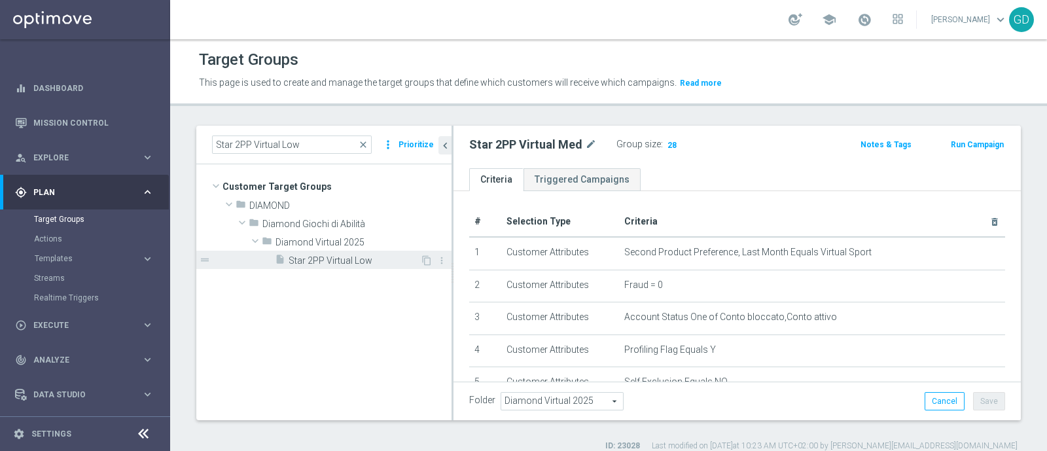
click at [343, 260] on span "Star 2PP Virtual Low" at bounding box center [355, 260] width 132 height 11
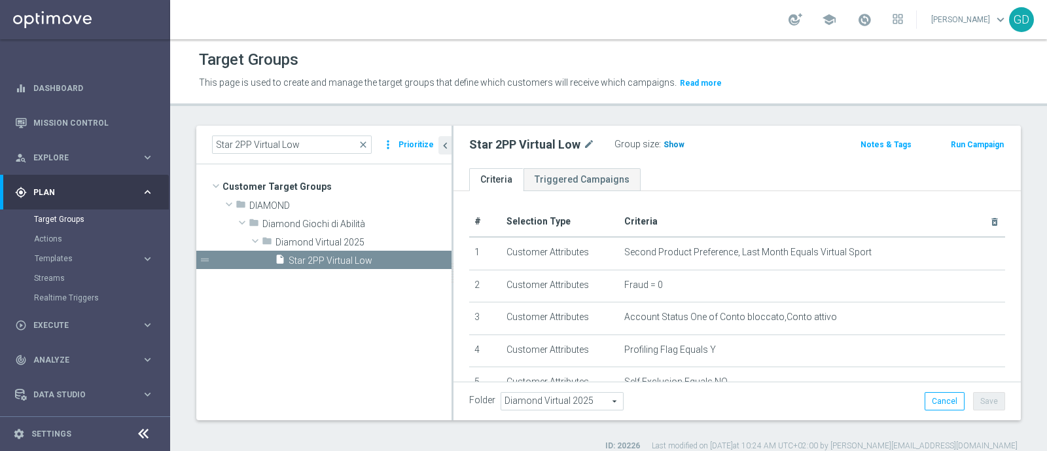
click at [670, 142] on span "Show" at bounding box center [674, 144] width 21 height 9
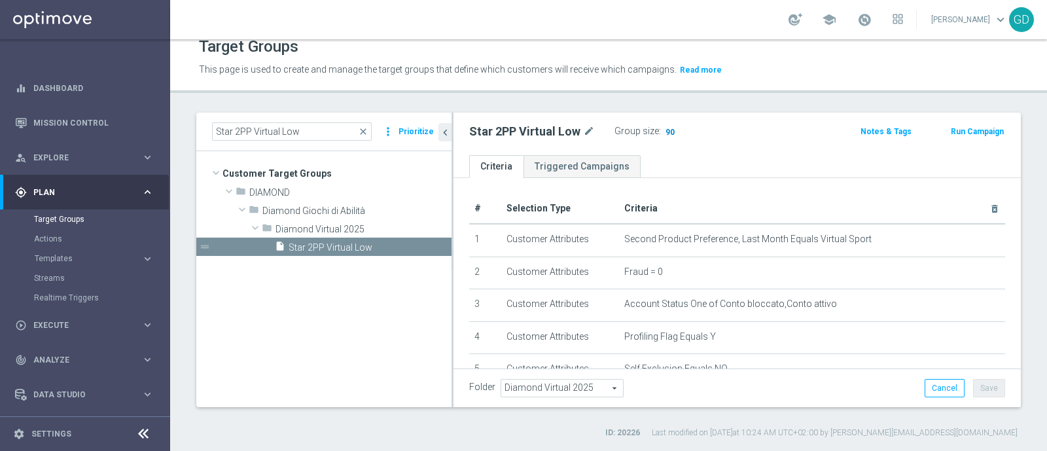
click at [667, 127] on span "90" at bounding box center [670, 133] width 12 height 12
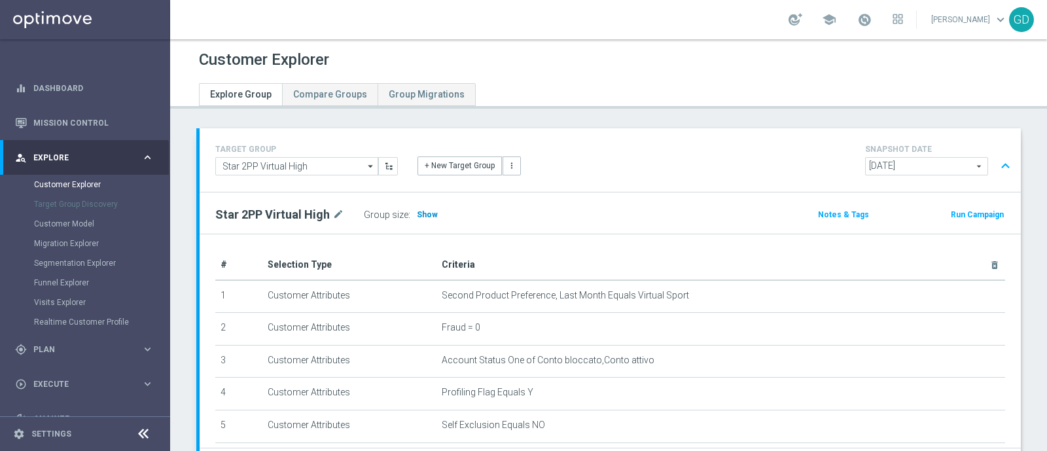
click at [429, 212] on span "Show" at bounding box center [427, 214] width 21 height 9
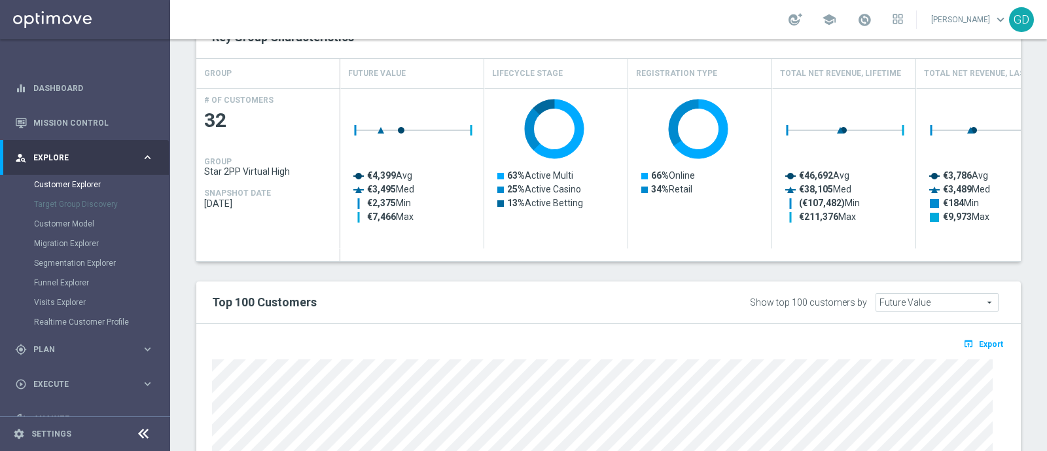
scroll to position [444, 0]
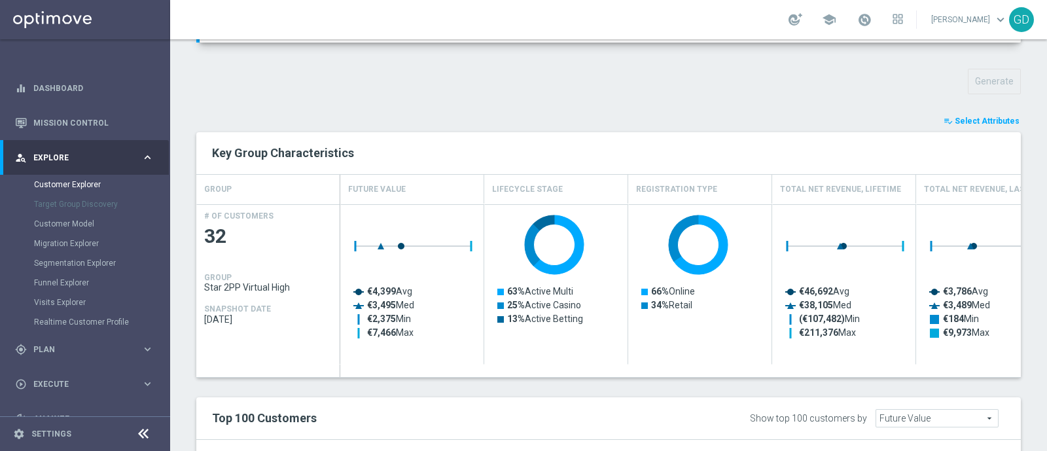
click at [969, 119] on span "Select Attributes" at bounding box center [987, 120] width 65 height 9
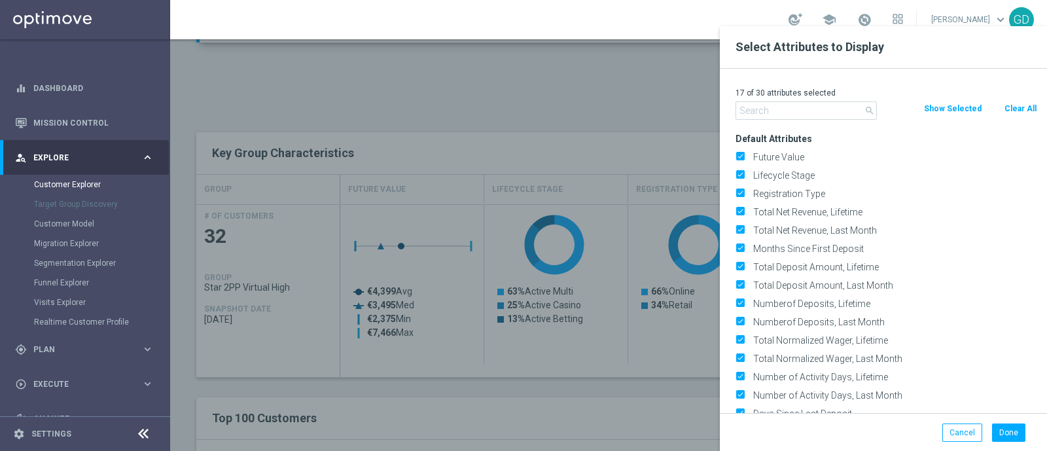
click at [1011, 109] on button "Clear All" at bounding box center [1020, 108] width 35 height 14
checkbox input "false"
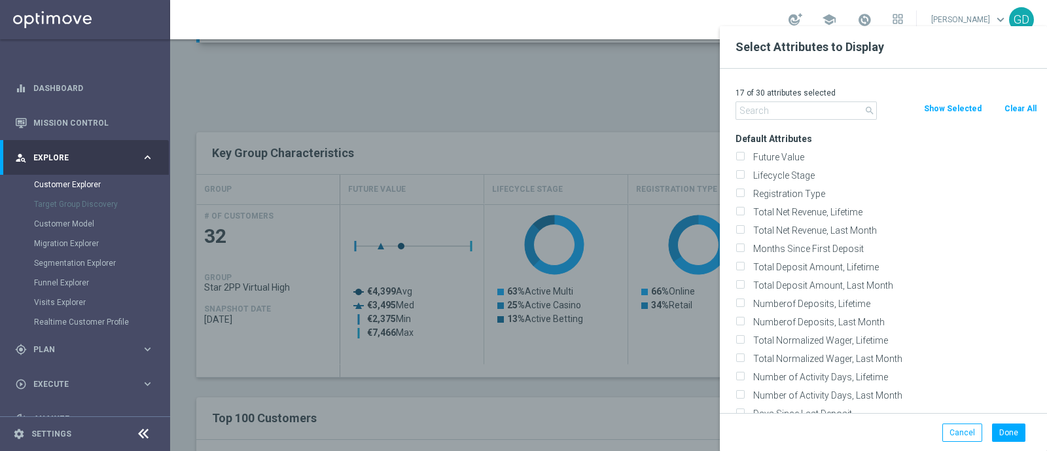
checkbox input "false"
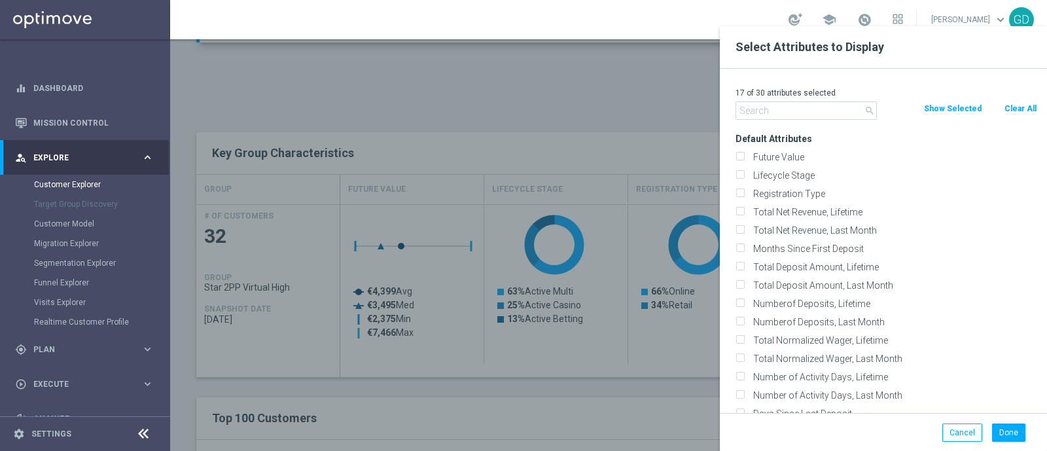
checkbox input "false"
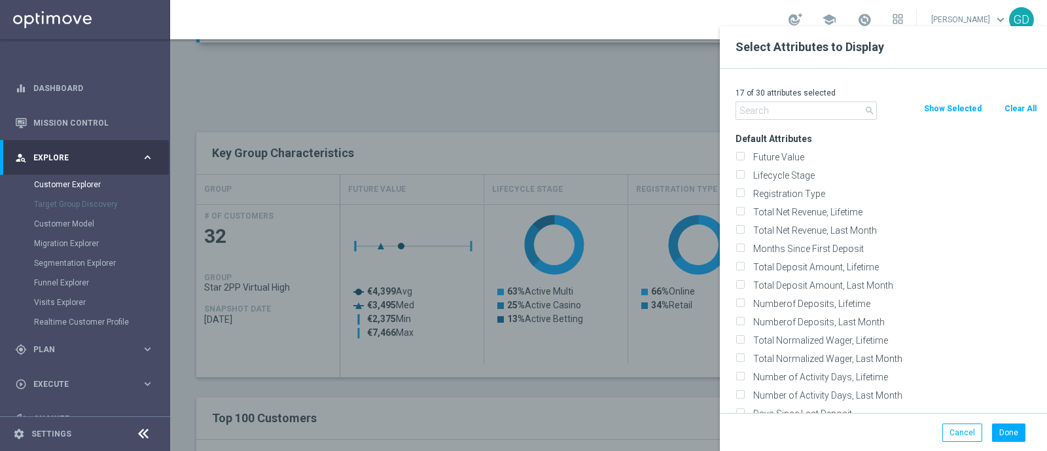
checkbox input "false"
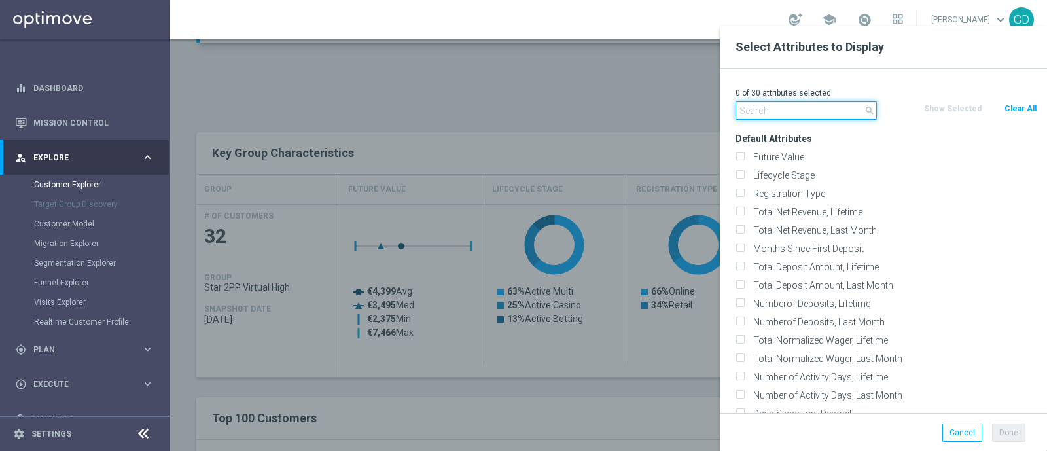
click at [841, 109] on input "text" at bounding box center [806, 110] width 141 height 18
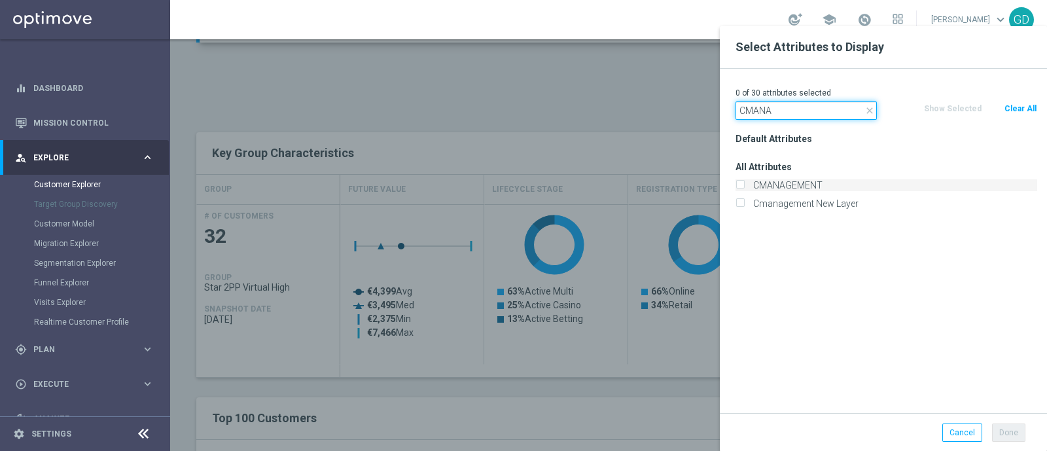
type input "CMANA"
click at [741, 183] on input "CMANAGEMENT" at bounding box center [740, 187] width 9 height 9
checkbox input "true"
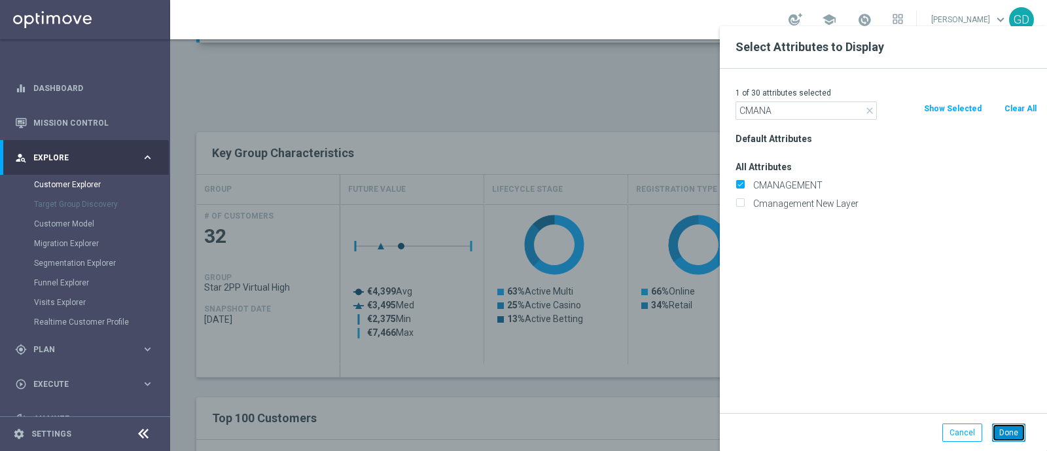
click at [1009, 430] on button "Done" at bounding box center [1008, 432] width 33 height 18
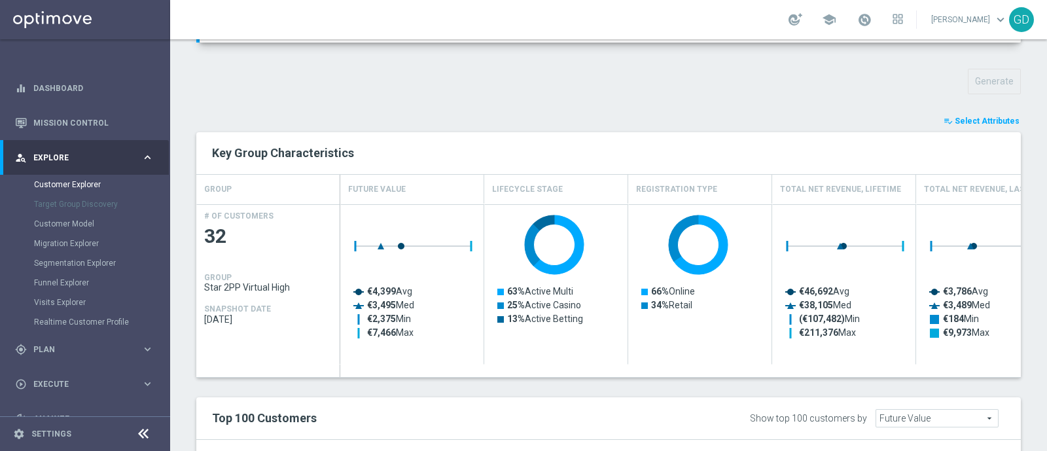
type input "Search"
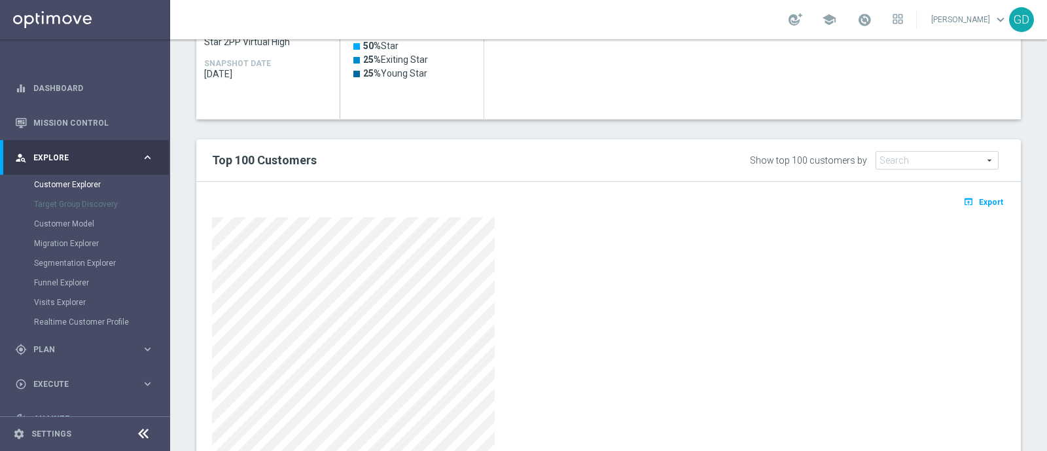
scroll to position [771, 0]
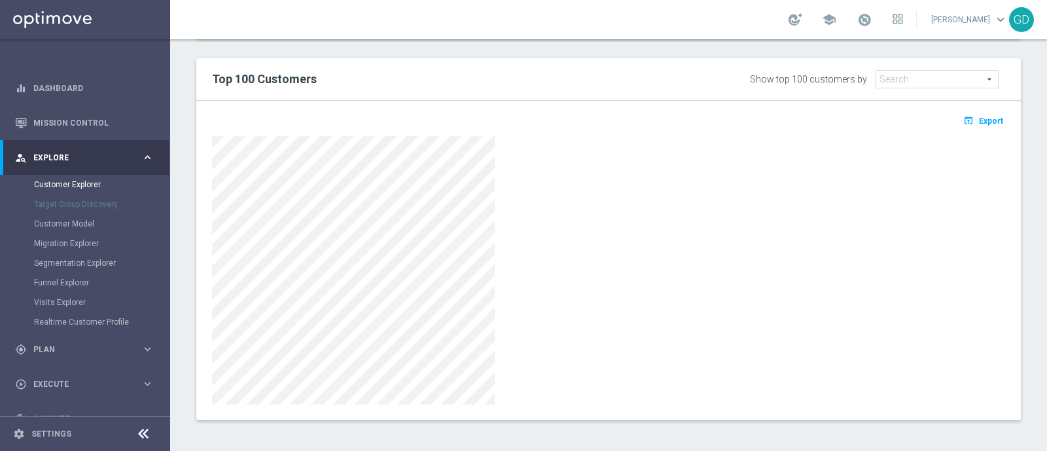
click at [986, 119] on span "Export" at bounding box center [991, 120] width 24 height 9
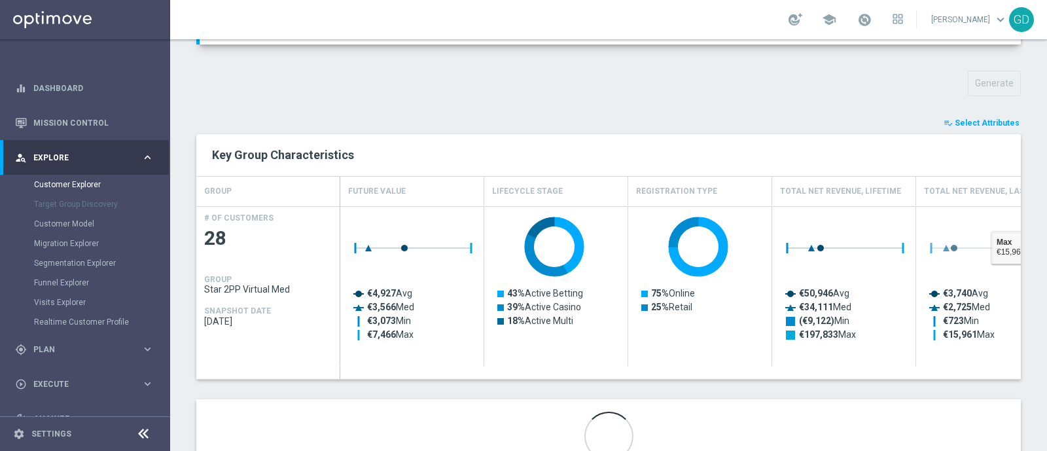
scroll to position [444, 0]
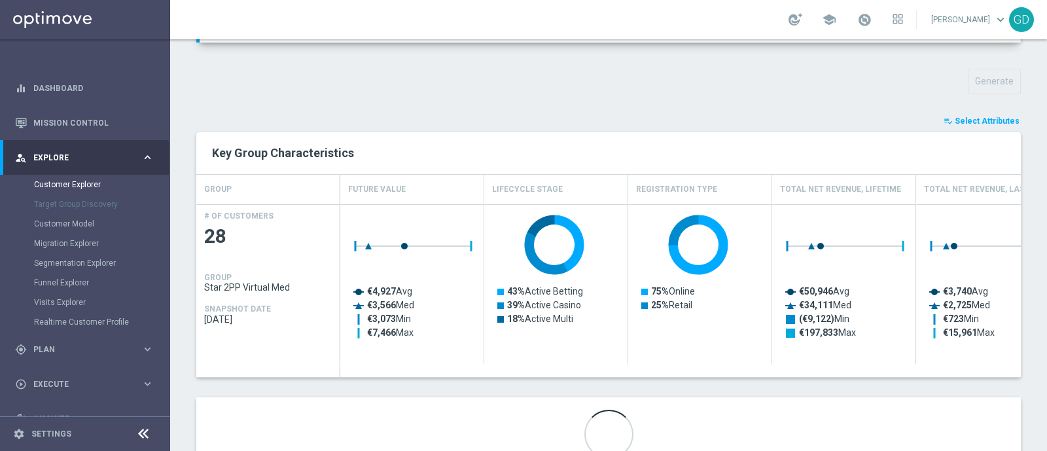
click at [986, 117] on span "Select Attributes" at bounding box center [987, 120] width 65 height 9
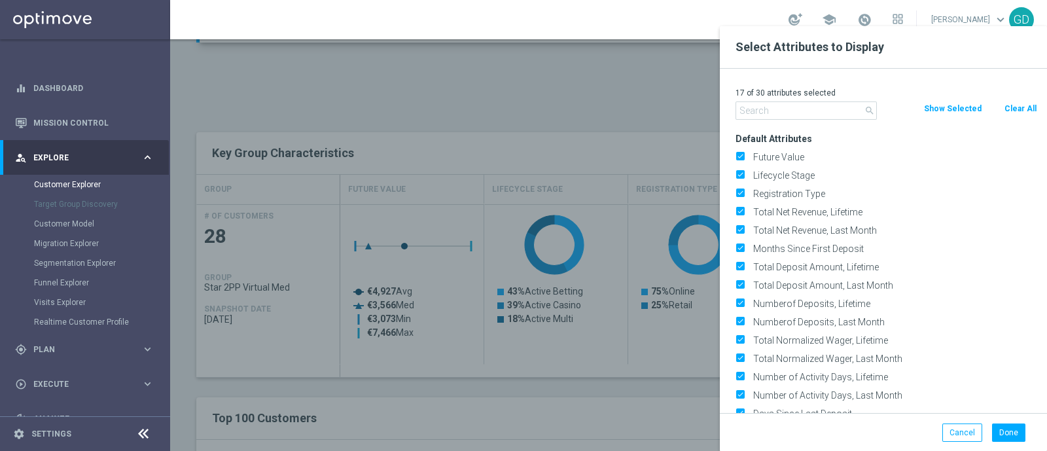
click at [1017, 109] on button "Clear All" at bounding box center [1020, 108] width 35 height 14
checkbox input "false"
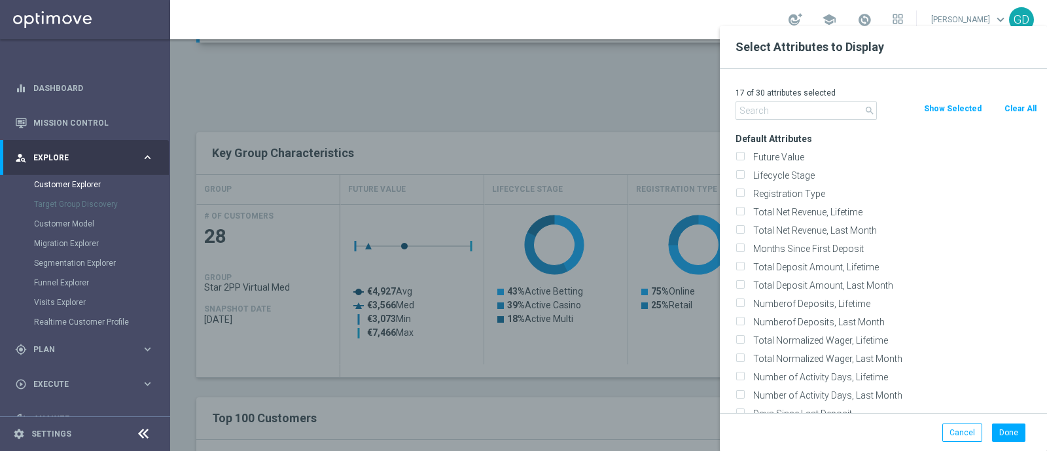
checkbox input "false"
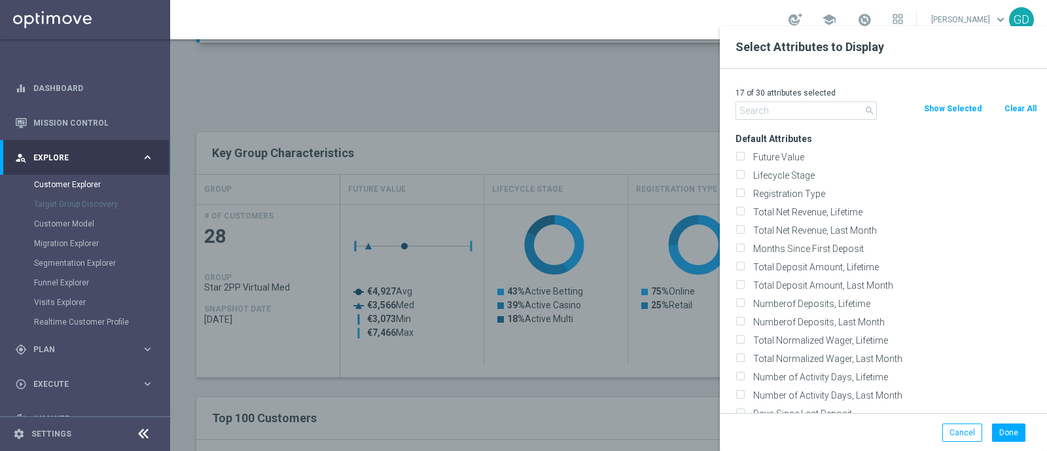
checkbox input "false"
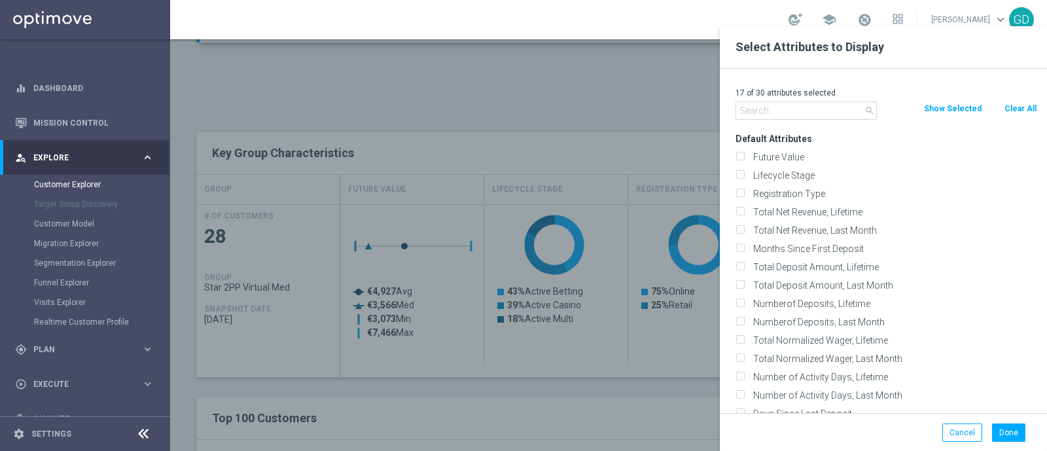
checkbox input "false"
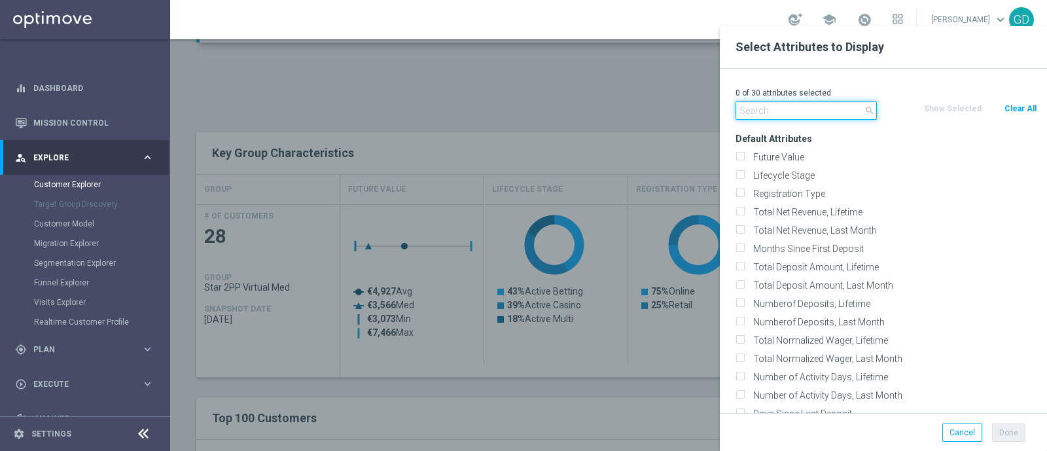
click at [830, 109] on input "text" at bounding box center [806, 110] width 141 height 18
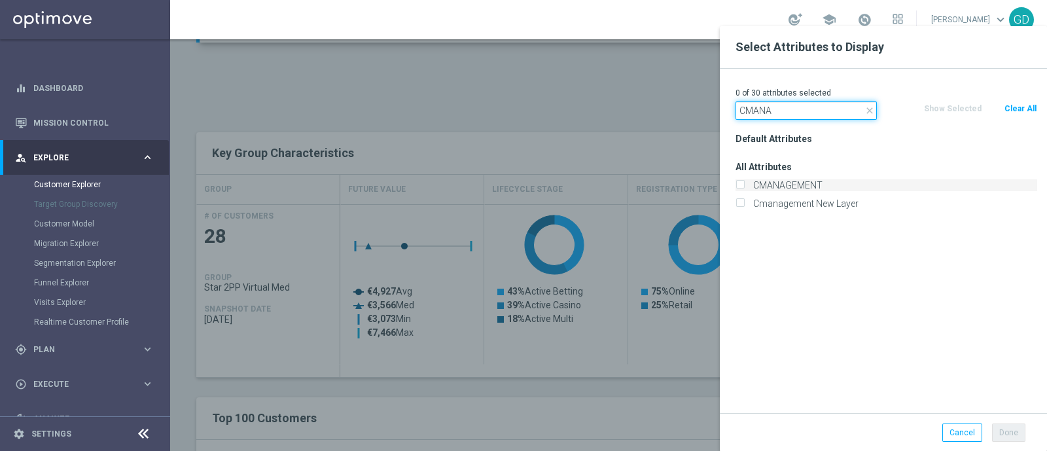
type input "CMANA"
click at [738, 187] on input "CMANAGEMENT" at bounding box center [740, 187] width 9 height 9
checkbox input "true"
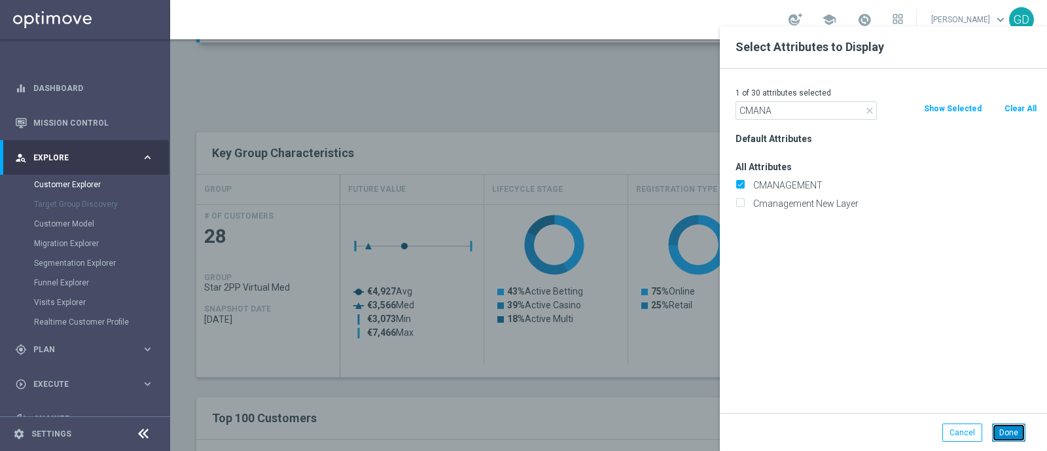
click at [1016, 435] on button "Done" at bounding box center [1008, 432] width 33 height 18
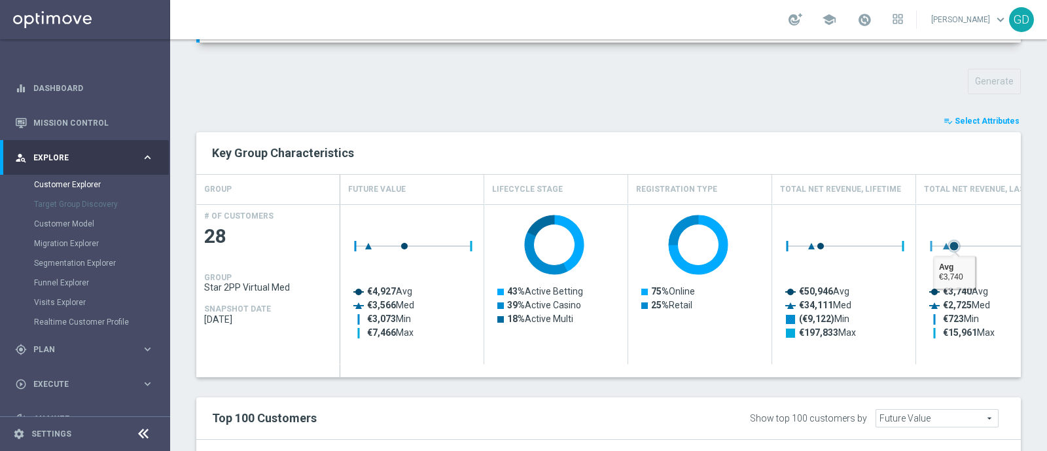
type input "Search"
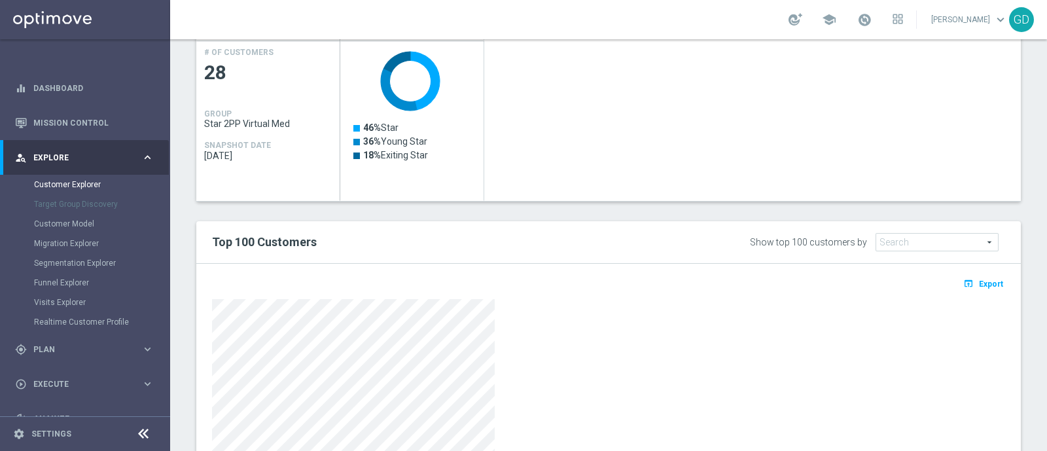
scroll to position [771, 0]
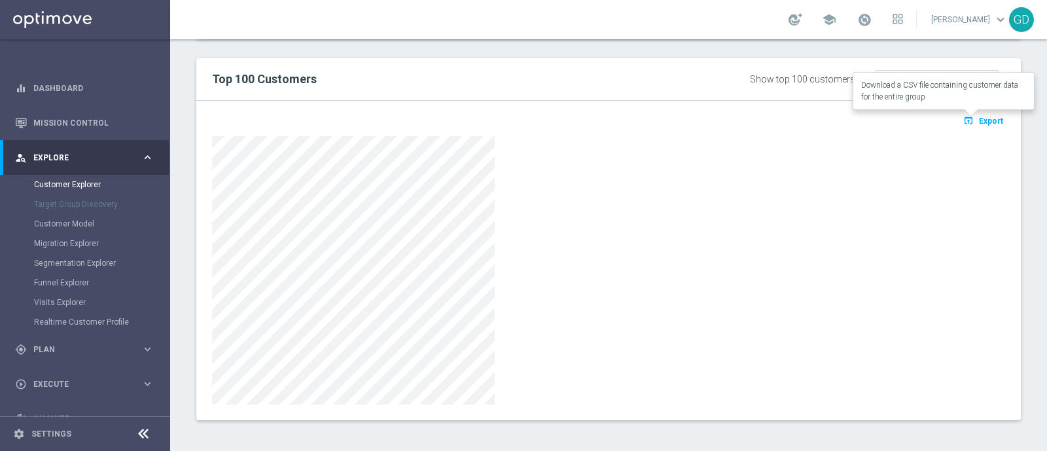
click at [979, 119] on span "Export" at bounding box center [991, 120] width 24 height 9
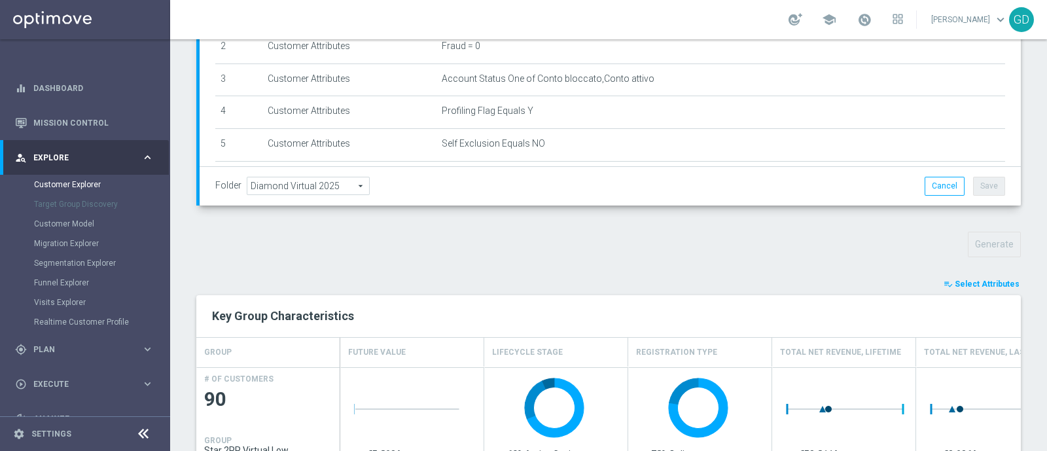
scroll to position [327, 0]
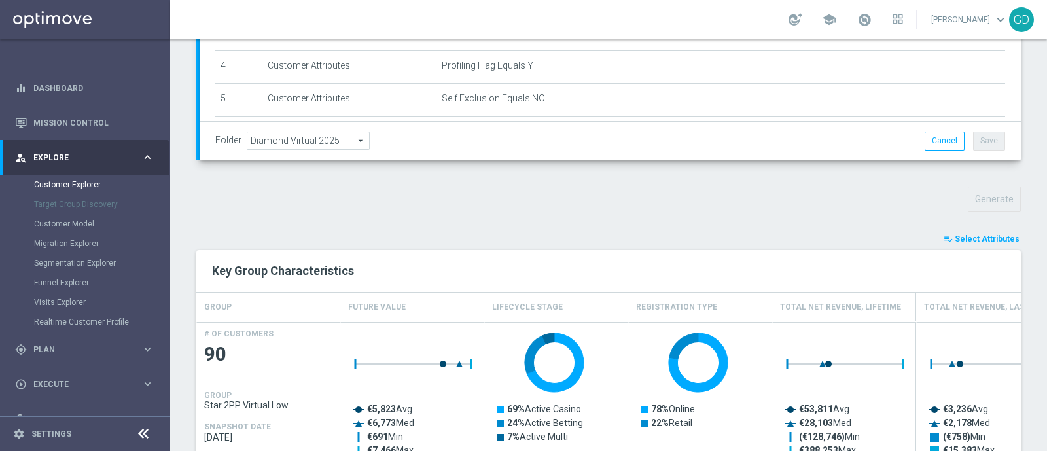
click at [980, 237] on span "Select Attributes" at bounding box center [987, 238] width 65 height 9
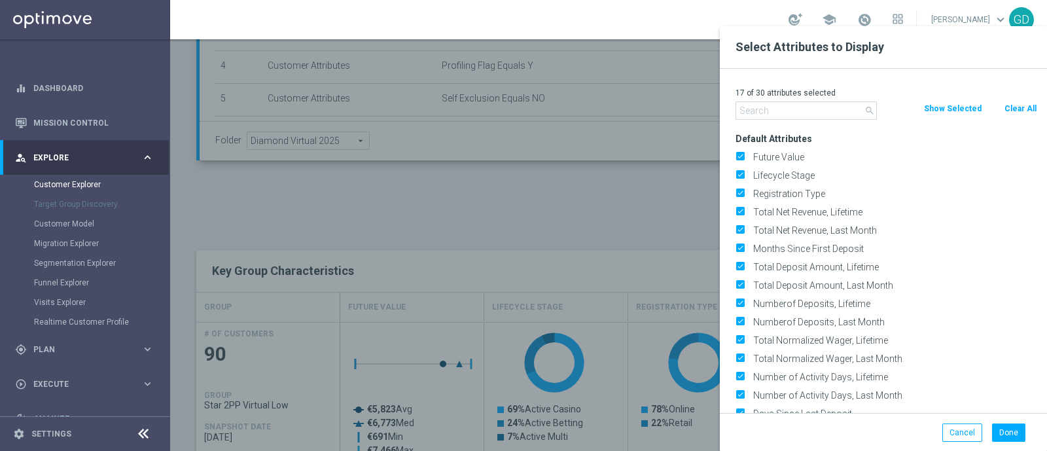
click at [1012, 104] on button "Clear All" at bounding box center [1020, 108] width 35 height 14
checkbox input "false"
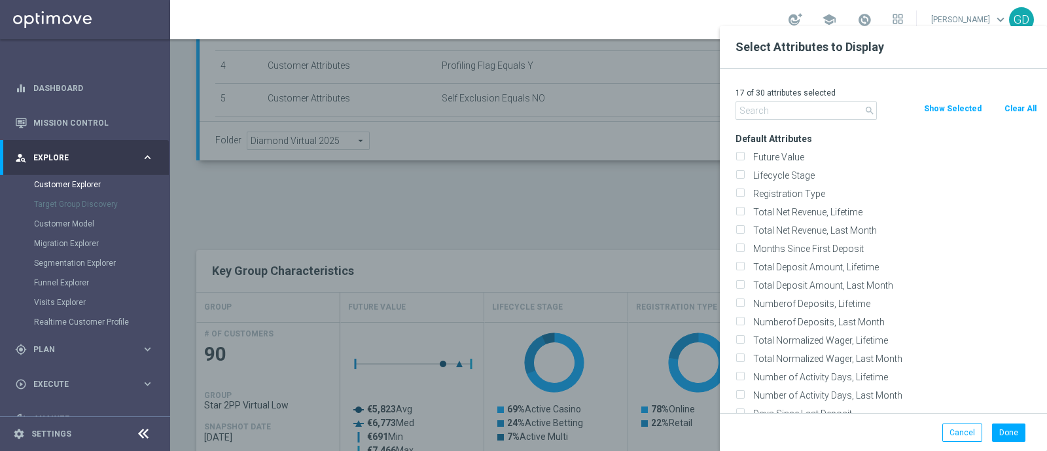
checkbox input "false"
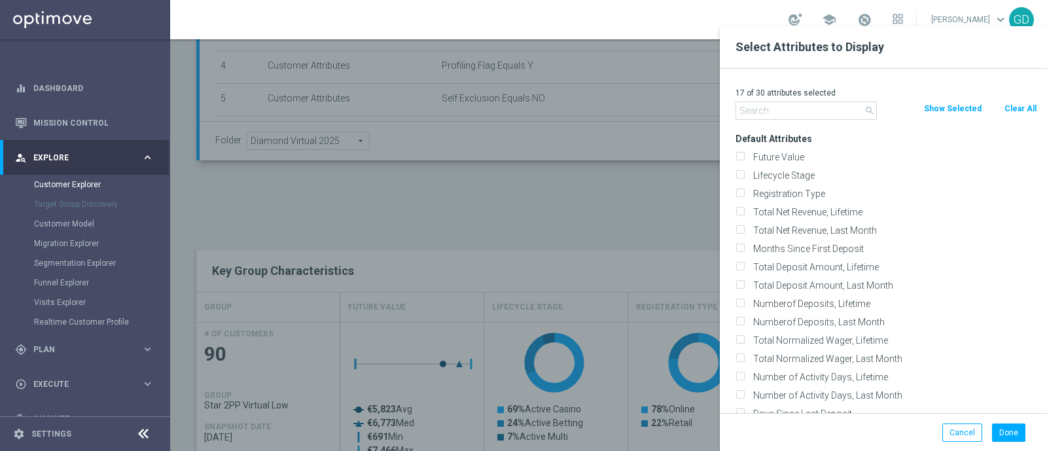
checkbox input "false"
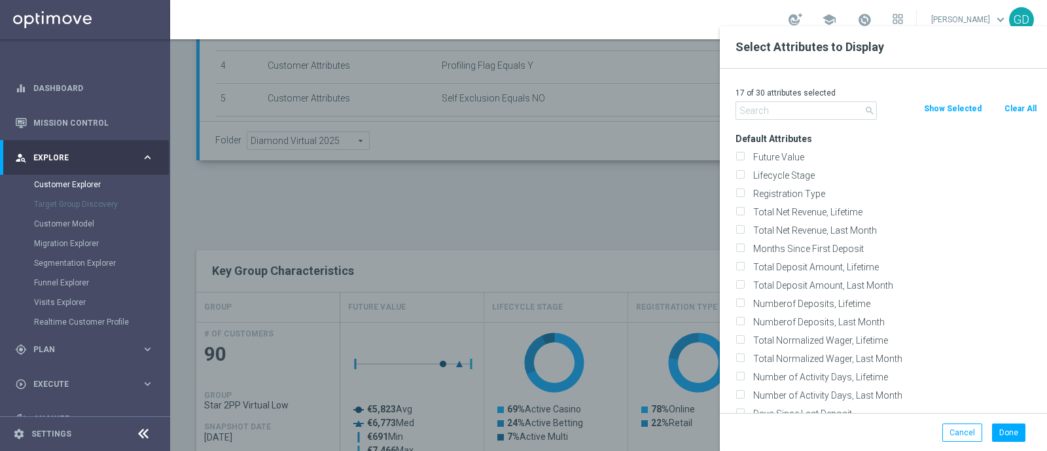
checkbox input "false"
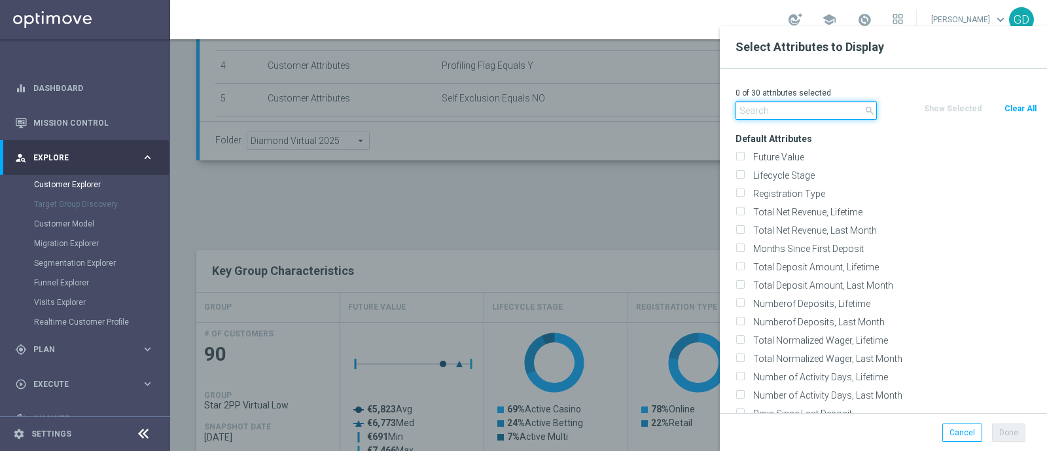
click at [837, 109] on input "text" at bounding box center [806, 110] width 141 height 18
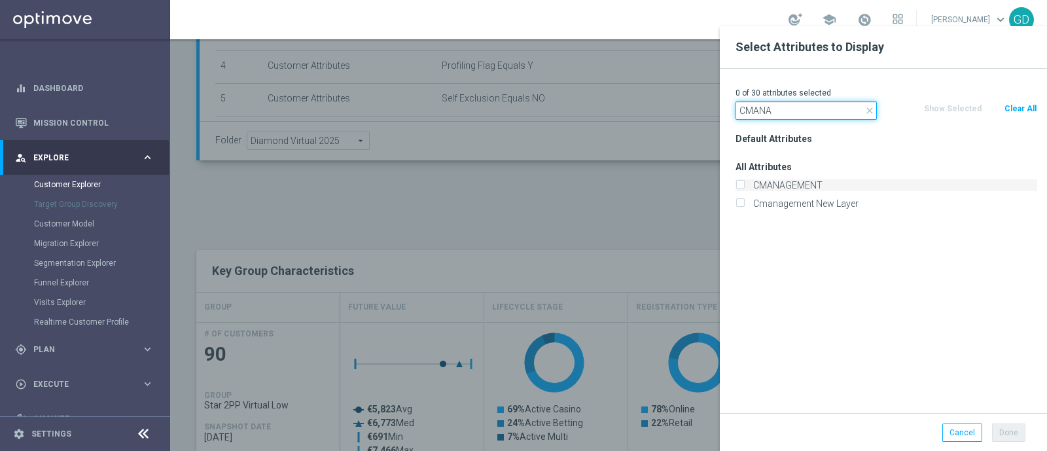
type input "CMANA"
click at [749, 181] on label "CMANAGEMENT" at bounding box center [893, 185] width 289 height 12
click at [739, 183] on input "CMANAGEMENT" at bounding box center [740, 187] width 9 height 9
checkbox input "true"
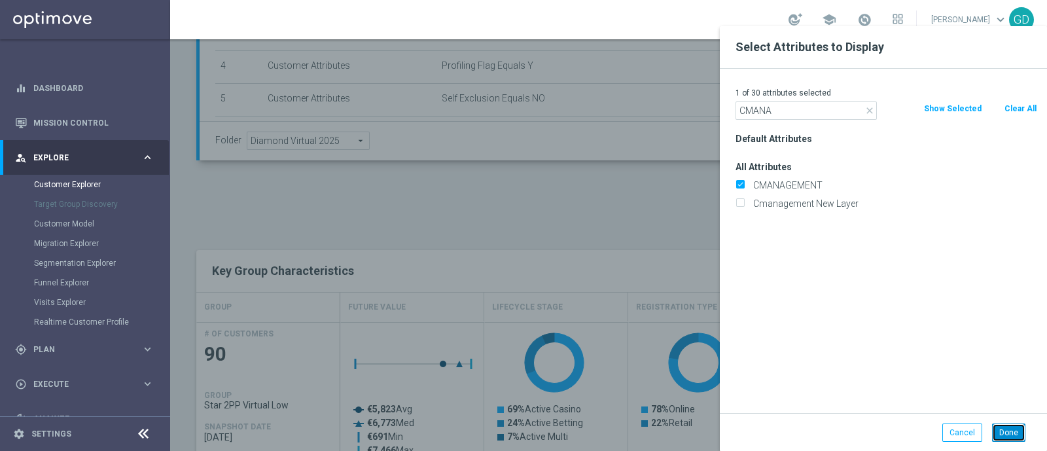
click at [1010, 433] on button "Done" at bounding box center [1008, 432] width 33 height 18
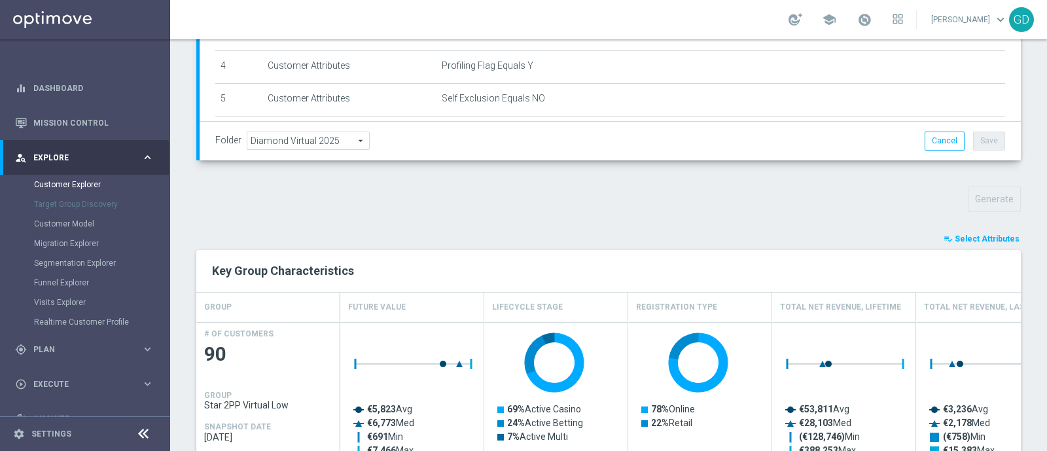
type input "Search"
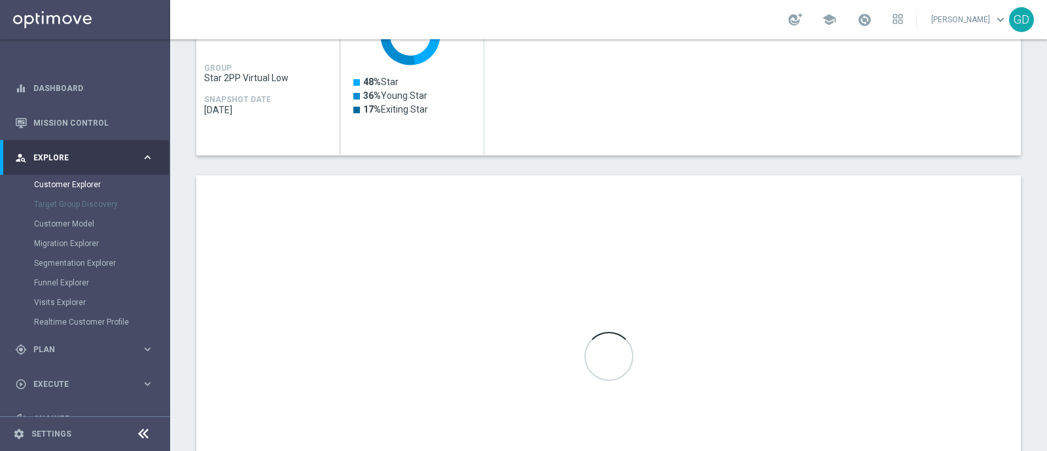
scroll to position [771, 0]
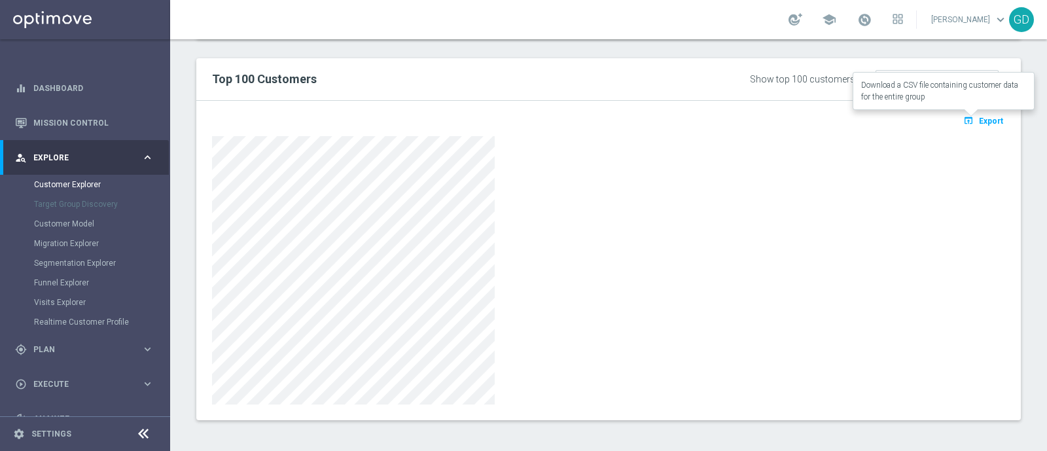
click at [979, 119] on span "Export" at bounding box center [991, 120] width 24 height 9
